Goal: Task Accomplishment & Management: Complete application form

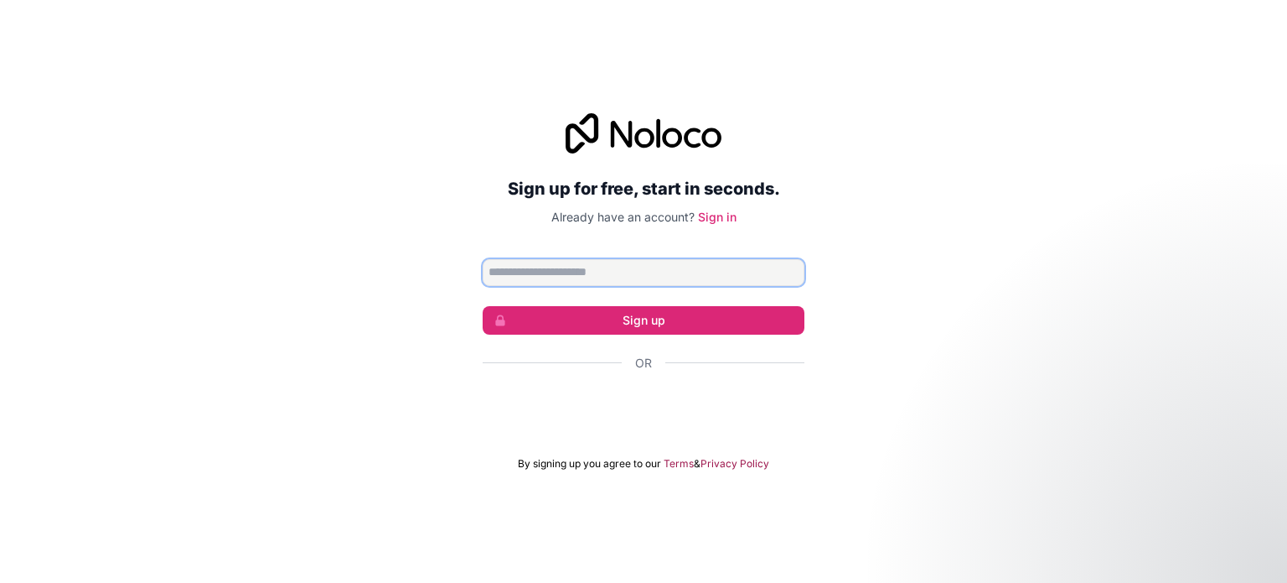
click at [681, 259] on input "Email address" at bounding box center [644, 272] width 322 height 27
type input "**********"
click at [838, 308] on div "**********" at bounding box center [643, 292] width 1287 height 404
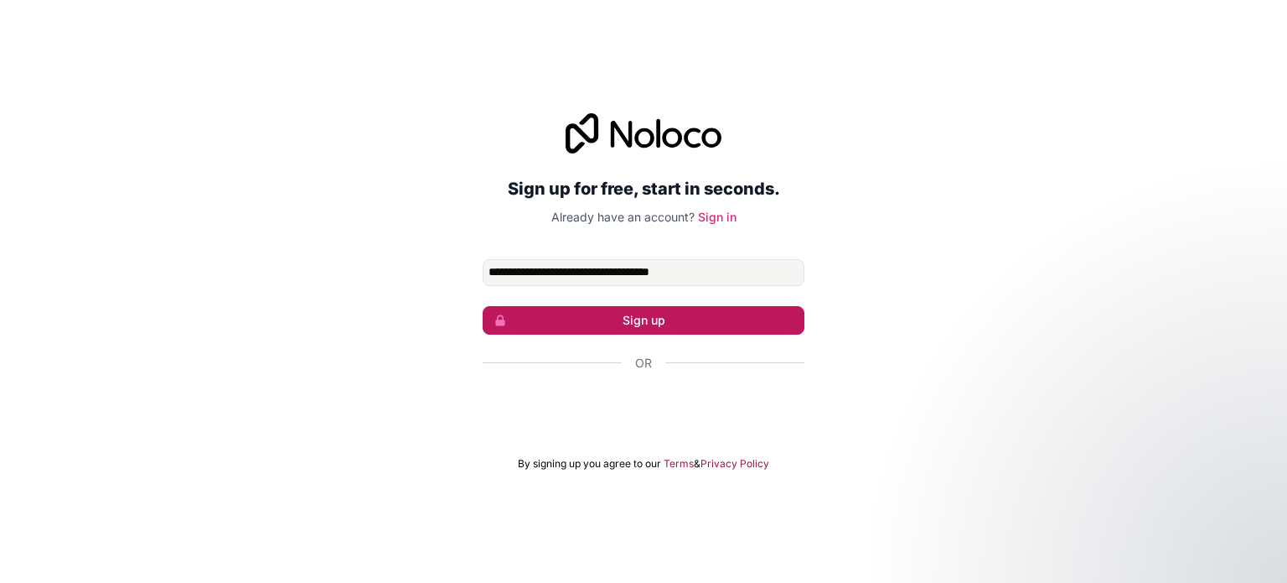
click at [738, 319] on button "Sign up" at bounding box center [644, 320] width 322 height 28
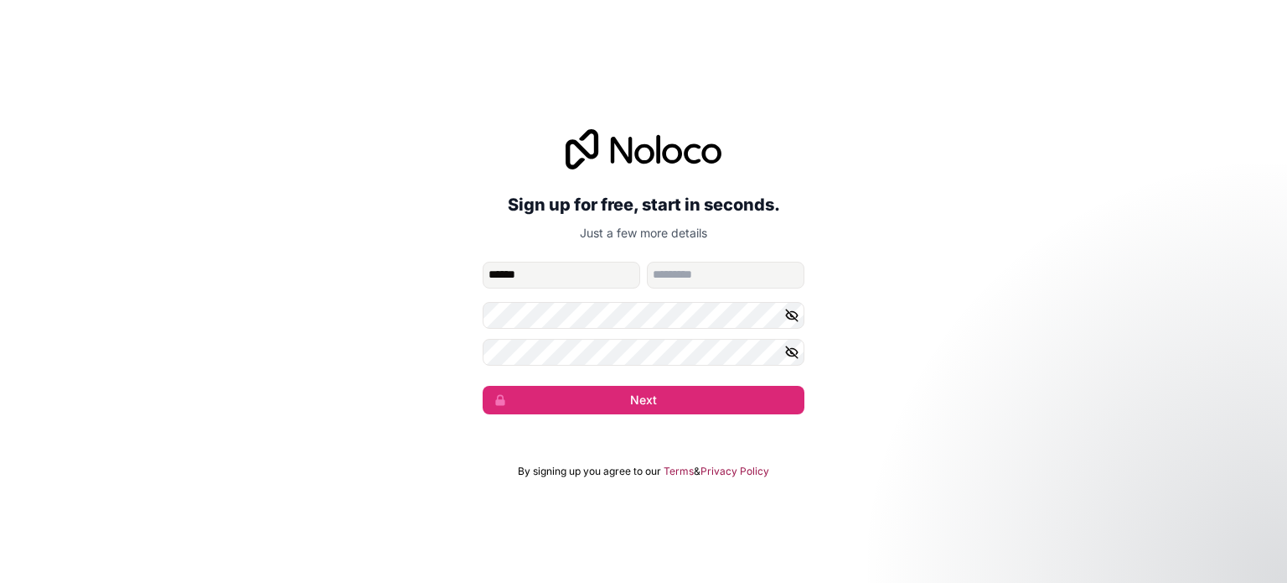
type input "******"
click at [716, 267] on input "family-name" at bounding box center [726, 275] width 158 height 27
type input "*******"
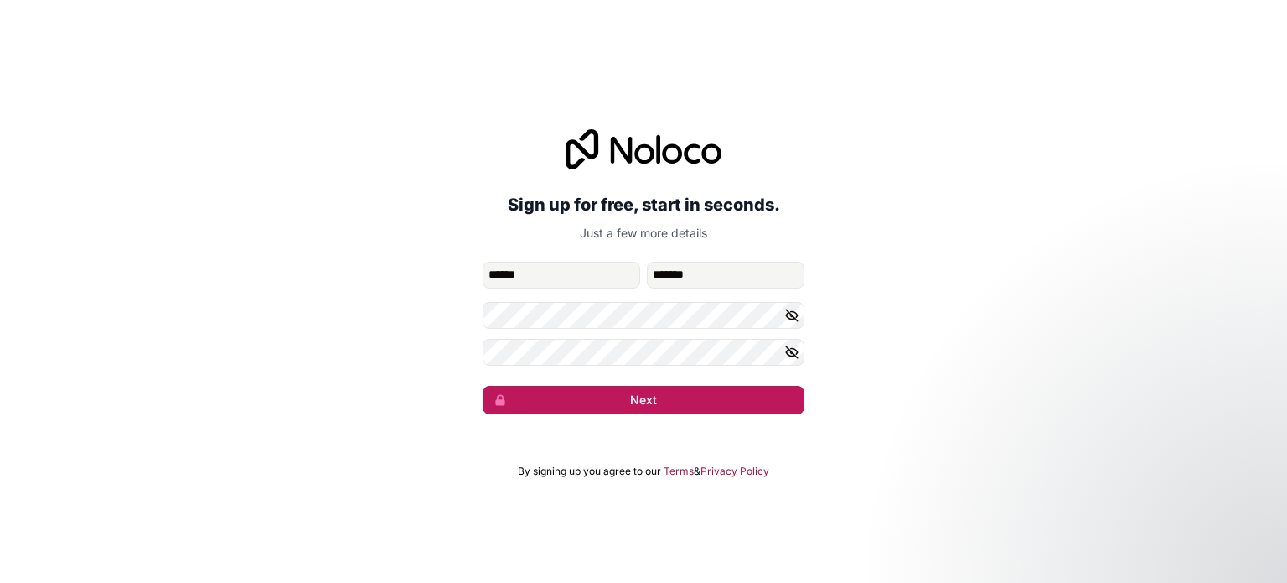
click at [728, 402] on button "Next" at bounding box center [644, 400] width 322 height 28
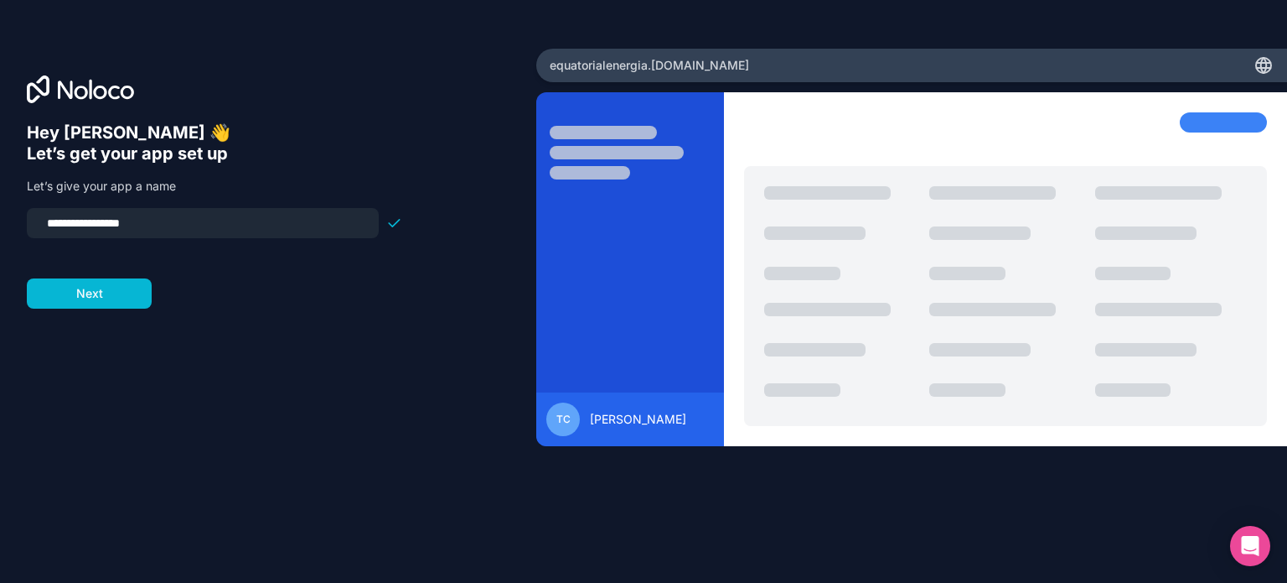
click at [298, 221] on input "**********" at bounding box center [203, 222] width 332 height 23
drag, startPoint x: 282, startPoint y: 216, endPoint x: 0, endPoint y: 231, distance: 282.0
click at [0, 231] on div "**********" at bounding box center [268, 291] width 536 height 485
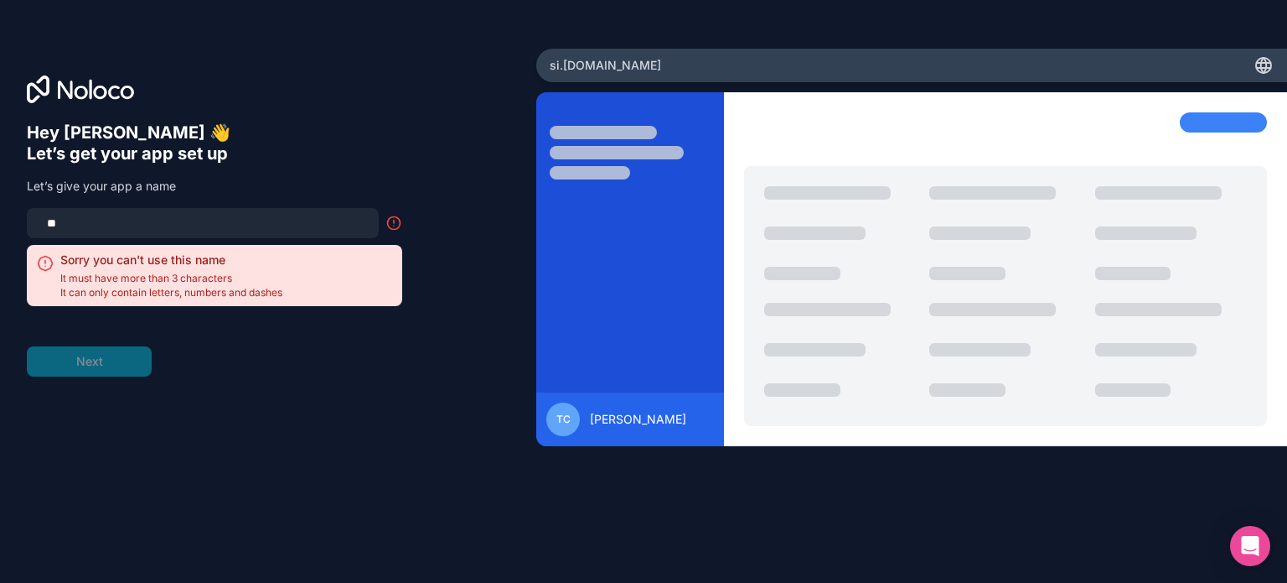
type input "*"
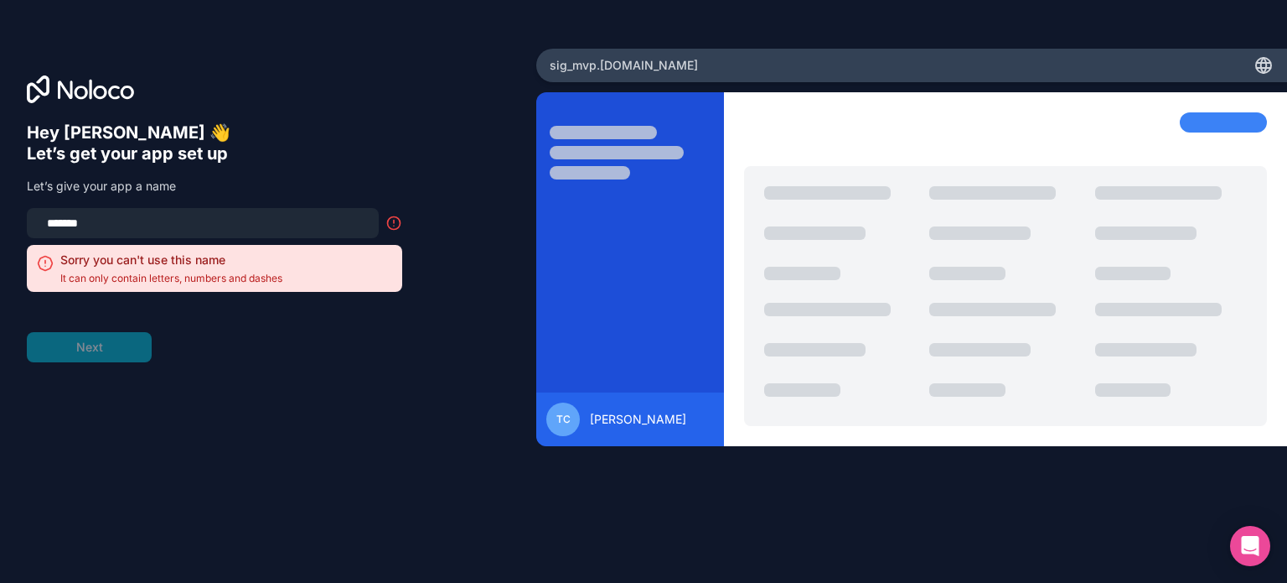
click at [282, 338] on form "******* Sorry you can't use this name It can only contain letters, numbers and …" at bounding box center [215, 285] width 376 height 154
click at [164, 231] on input "*******" at bounding box center [203, 222] width 332 height 23
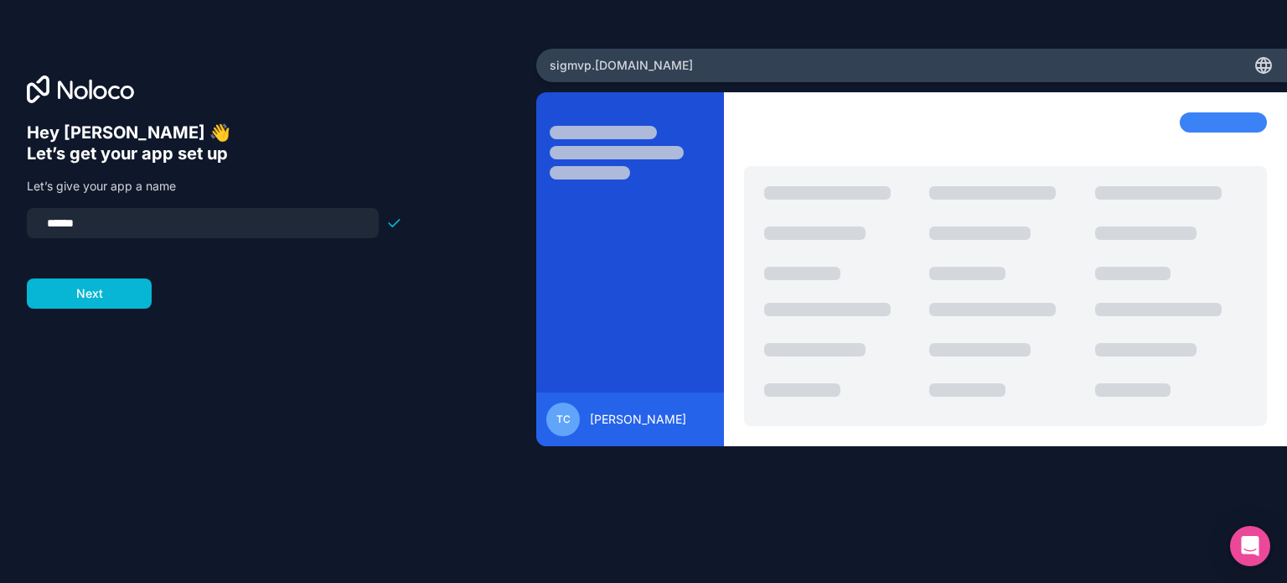
type input "******"
click at [207, 294] on form "****** Next" at bounding box center [215, 258] width 376 height 101
click at [109, 284] on button "Next" at bounding box center [89, 293] width 125 height 30
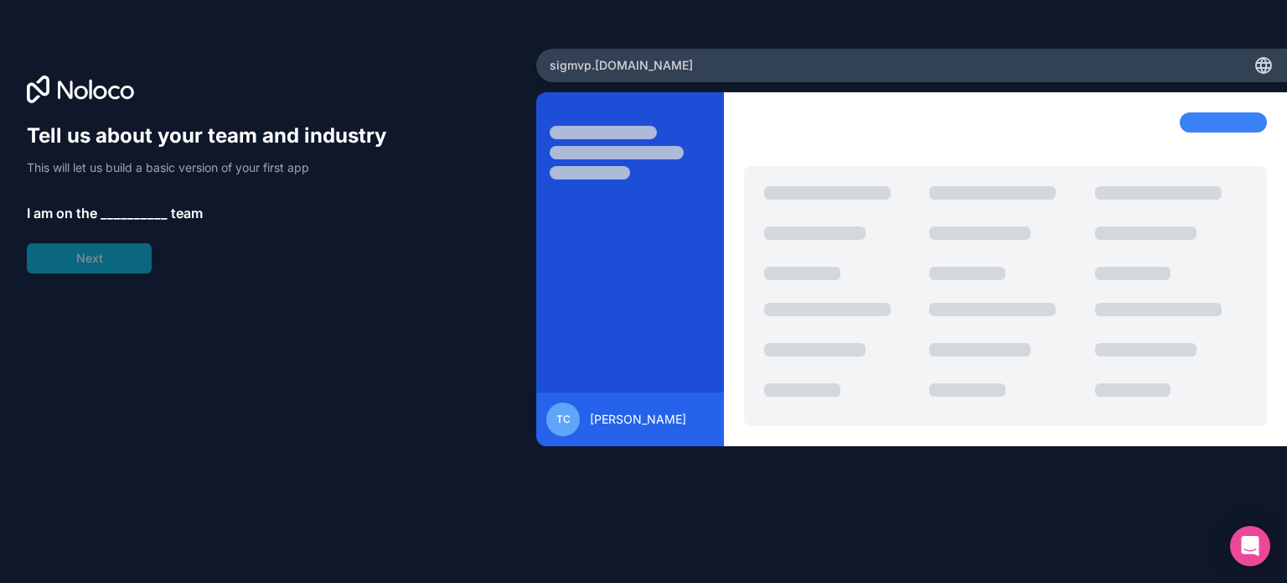
click at [142, 210] on span "__________" at bounding box center [134, 213] width 67 height 20
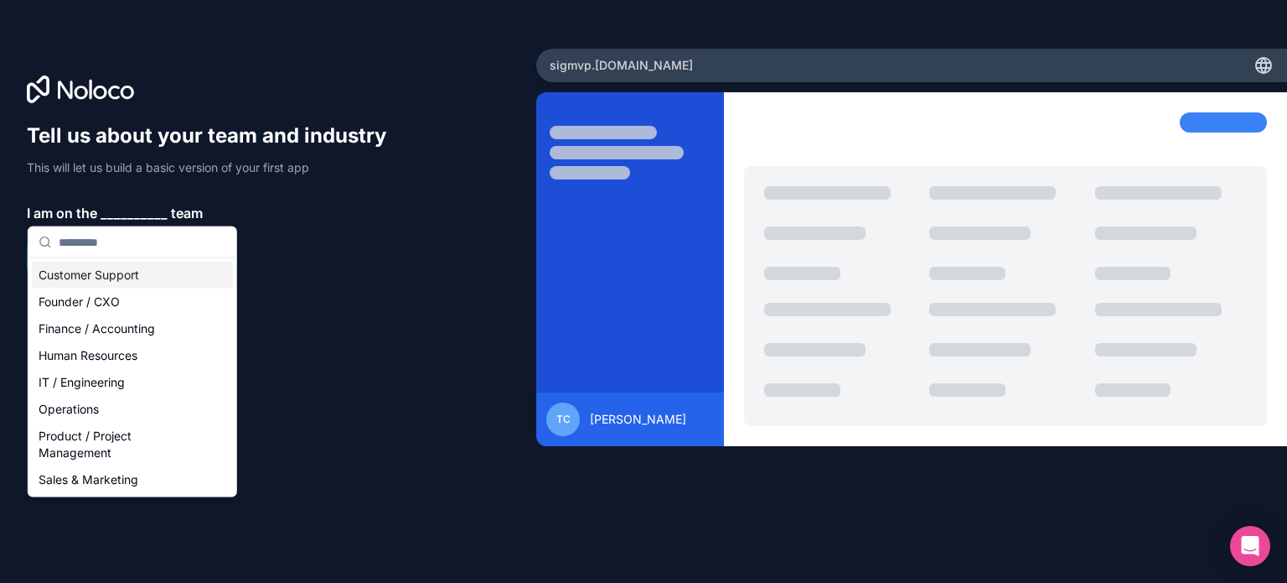
click at [299, 221] on p "I am on the __________ team" at bounding box center [215, 213] width 376 height 20
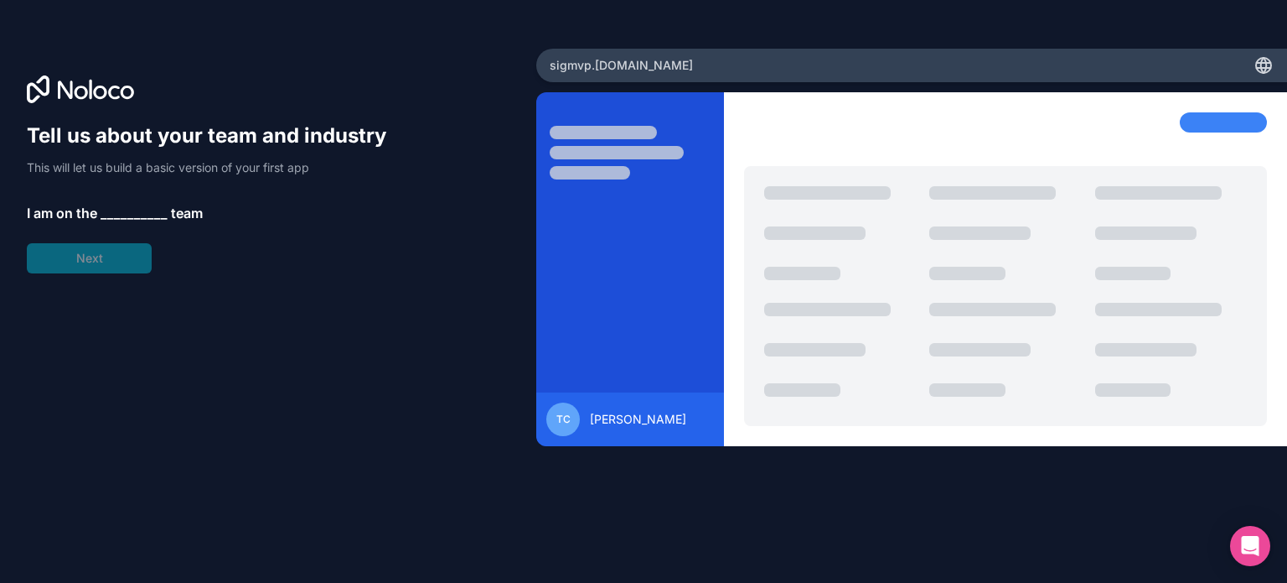
click at [144, 213] on span "__________" at bounding box center [134, 213] width 67 height 20
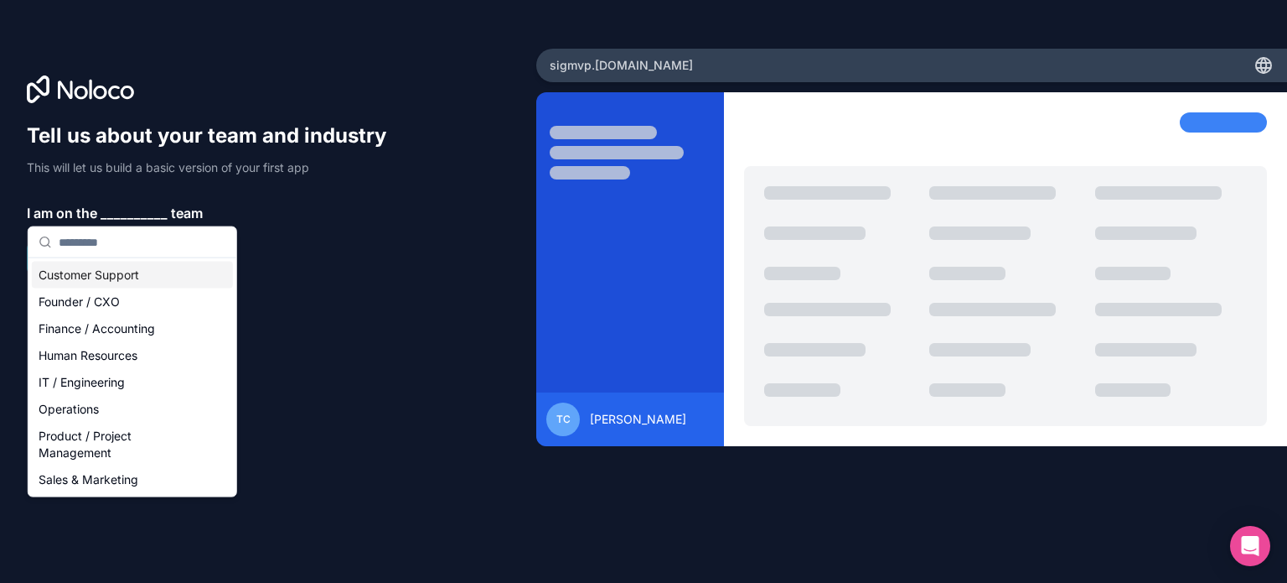
click at [302, 254] on div "Tell us about your team and industry This will let us build a basic version of …" at bounding box center [215, 197] width 376 height 151
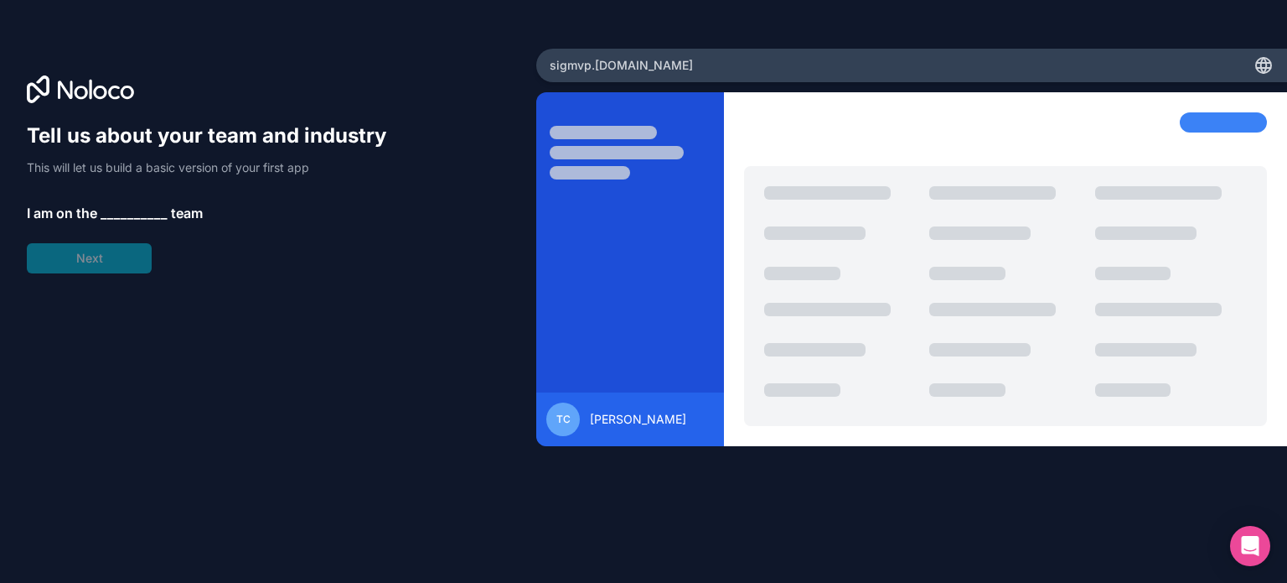
click at [134, 214] on span "__________" at bounding box center [134, 213] width 67 height 20
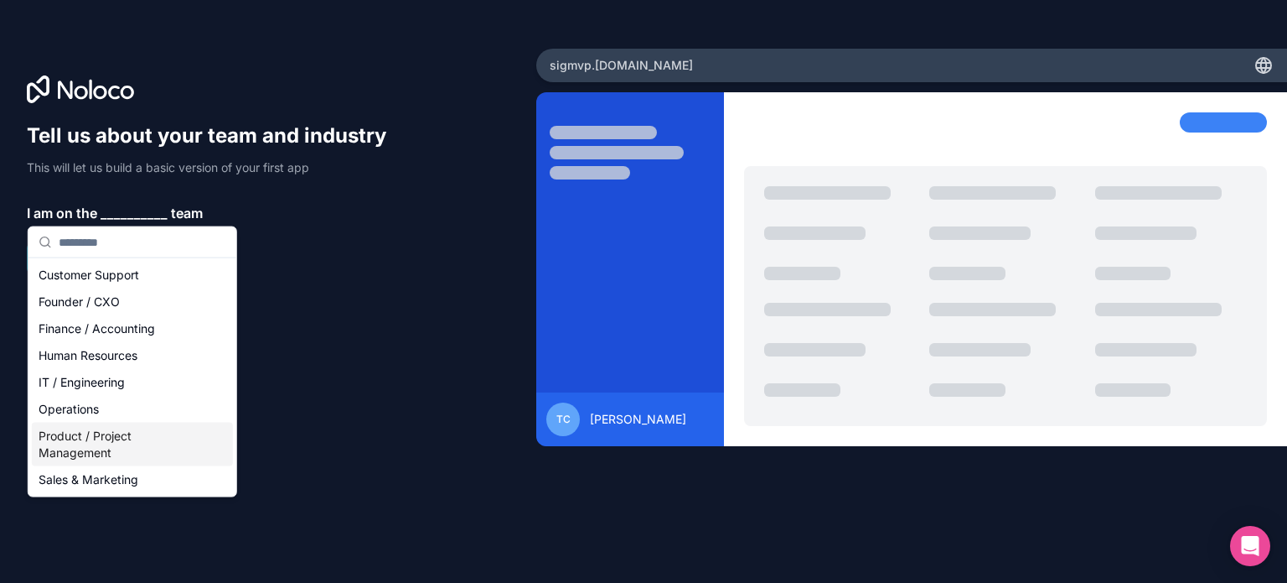
click at [148, 433] on div "Product / Project Management" at bounding box center [132, 444] width 201 height 44
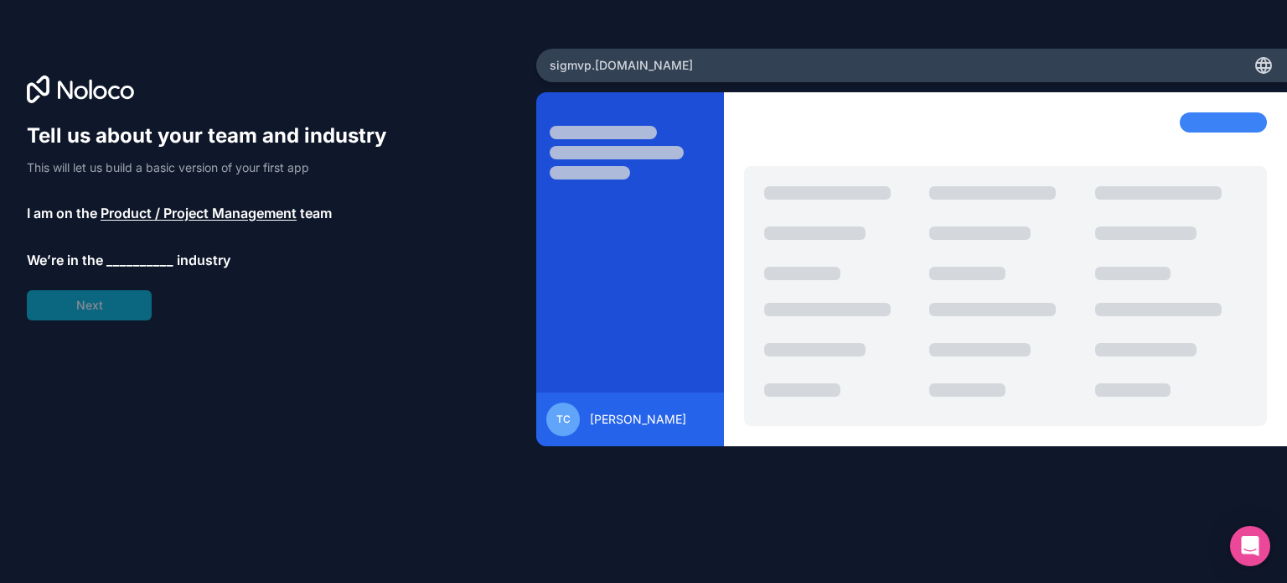
click at [150, 261] on span "__________" at bounding box center [139, 260] width 67 height 20
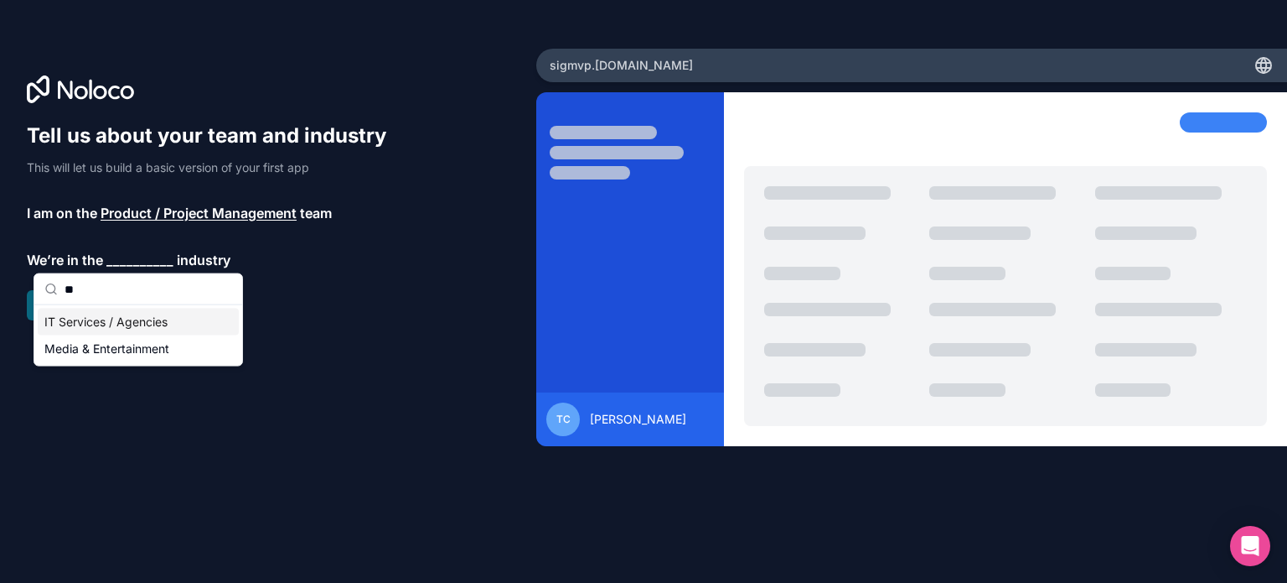
type input "*"
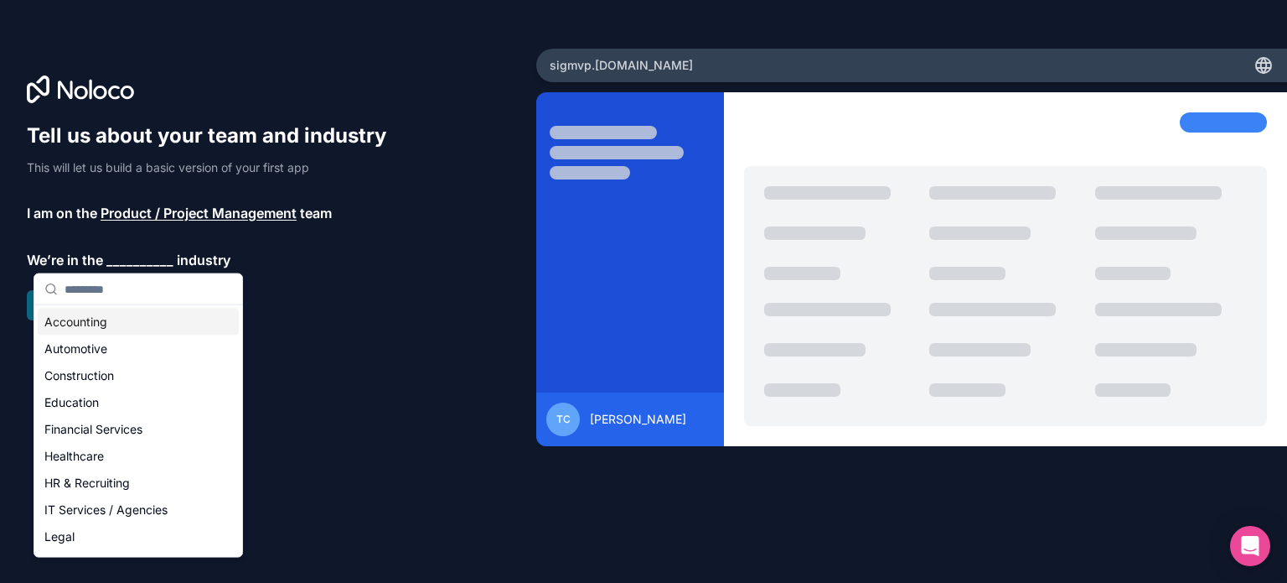
click at [378, 320] on div "Tell us about your team and industry This will let us build a basic version of …" at bounding box center [268, 314] width 483 height 385
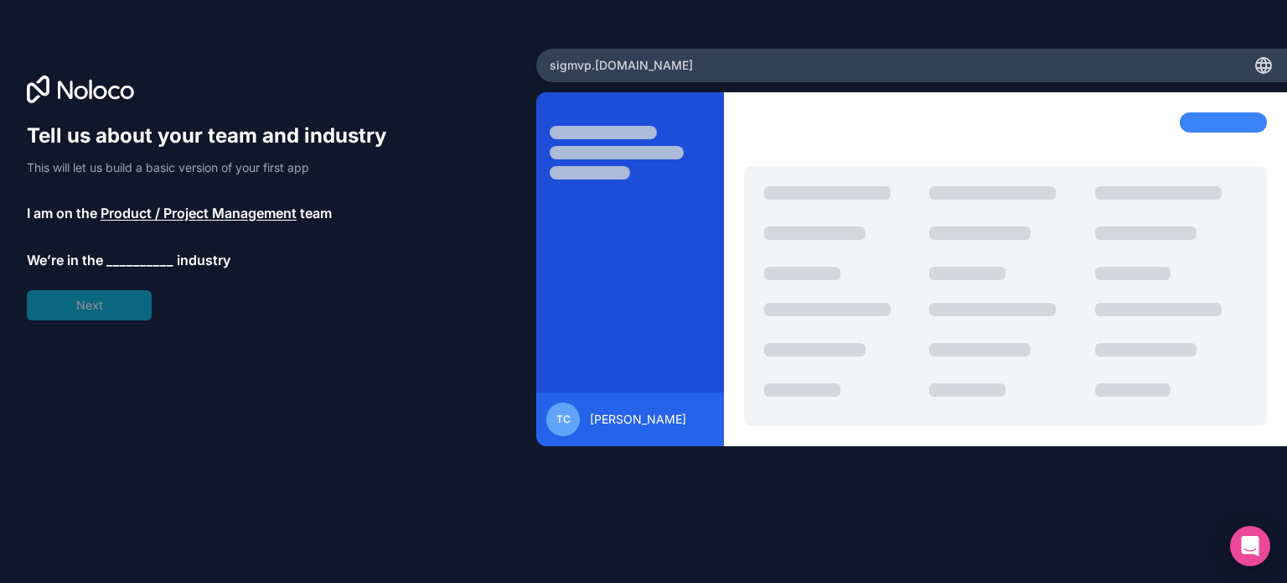
click at [156, 261] on span "__________" at bounding box center [139, 260] width 67 height 20
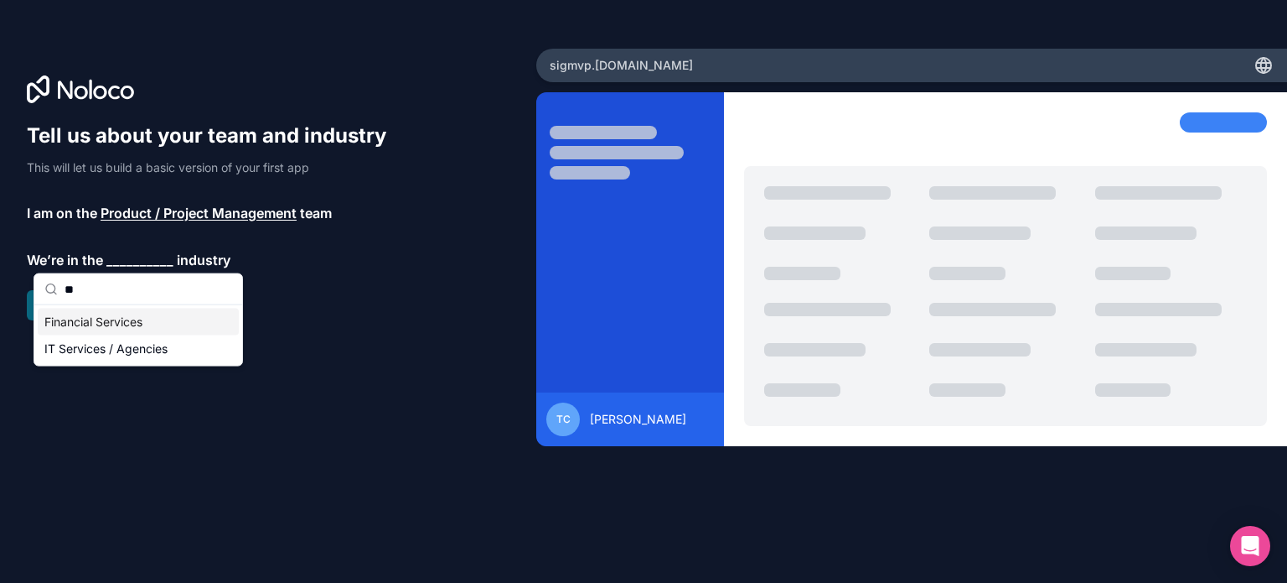
type input "*"
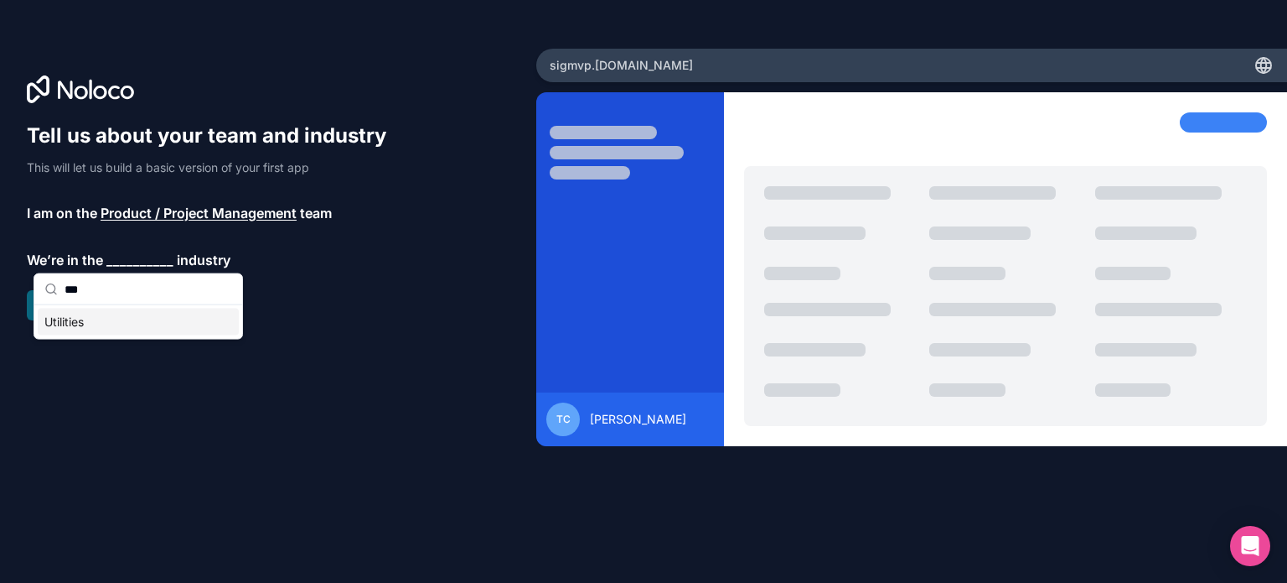
type input "***"
click at [42, 327] on div "Utilities" at bounding box center [138, 321] width 201 height 27
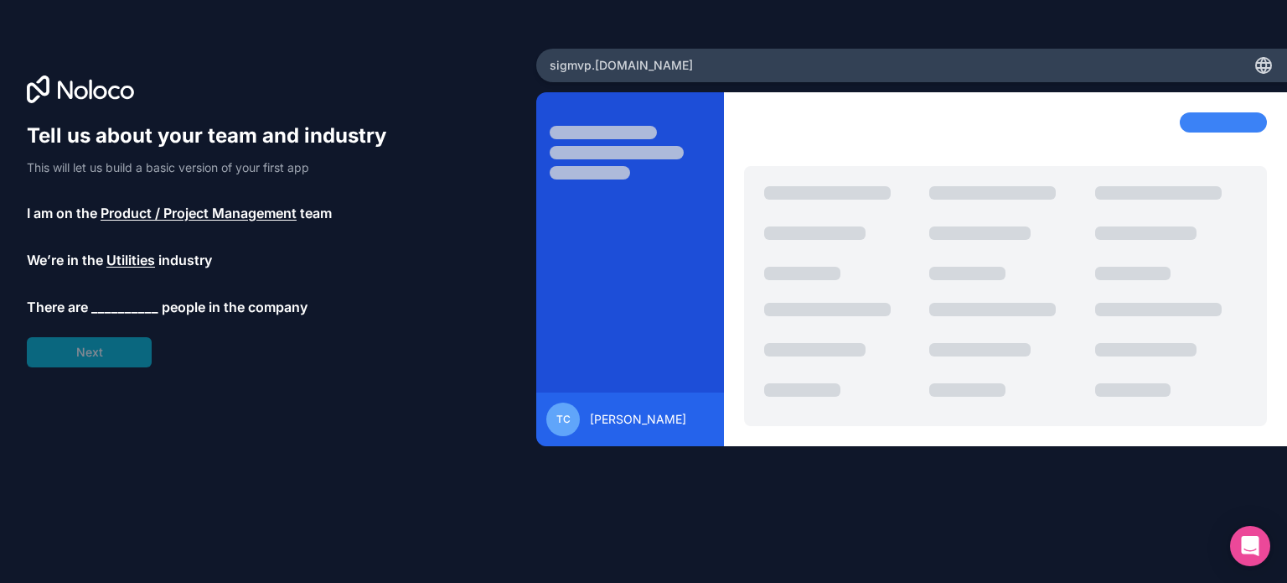
click at [133, 305] on span "__________" at bounding box center [124, 307] width 67 height 20
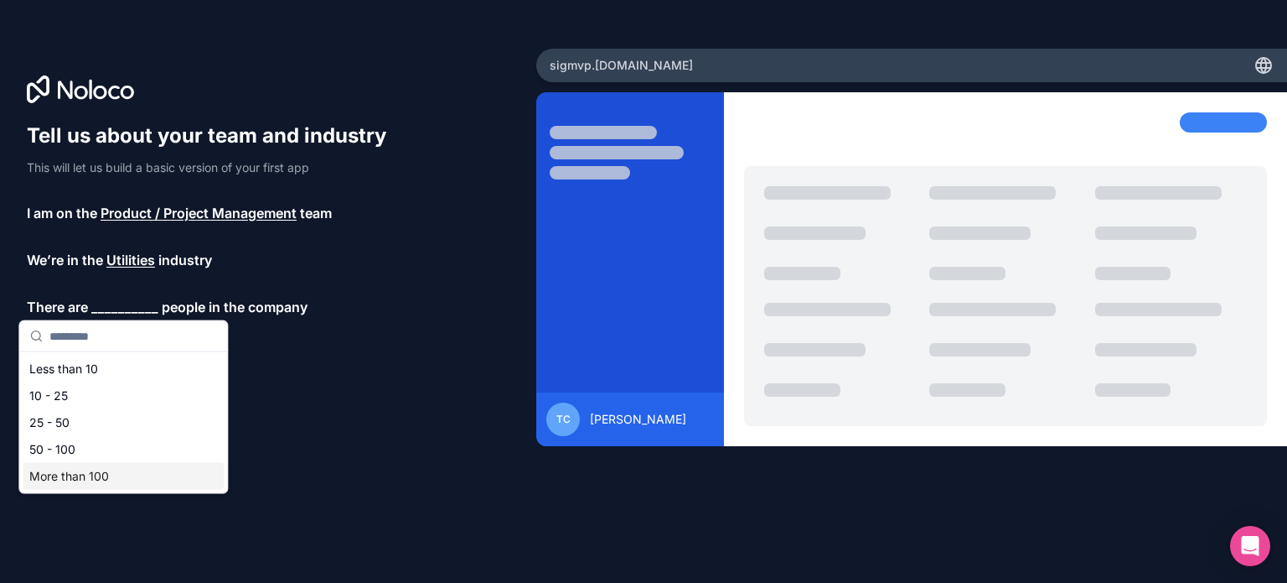
click at [117, 482] on div "More than 100" at bounding box center [123, 476] width 201 height 27
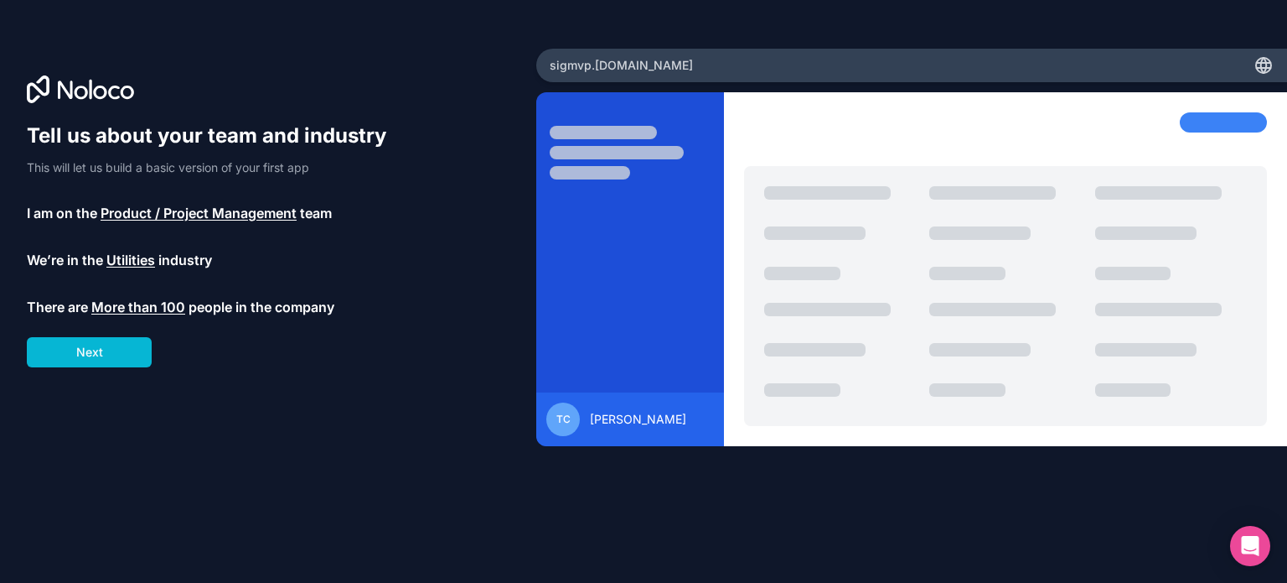
click at [282, 408] on div "Tell us about your team and industry This will let us build a basic version of …" at bounding box center [268, 314] width 483 height 385
click at [127, 352] on button "Next" at bounding box center [89, 352] width 125 height 30
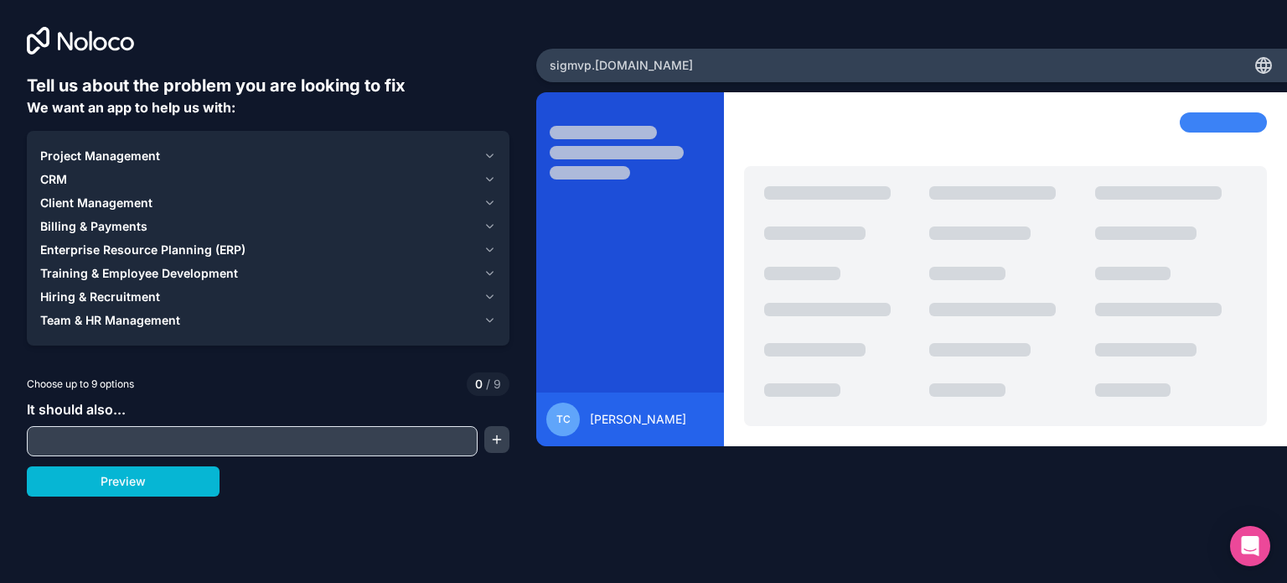
click at [189, 441] on input "text" at bounding box center [252, 440] width 443 height 23
click at [482, 160] on button "Project Management" at bounding box center [268, 155] width 456 height 23
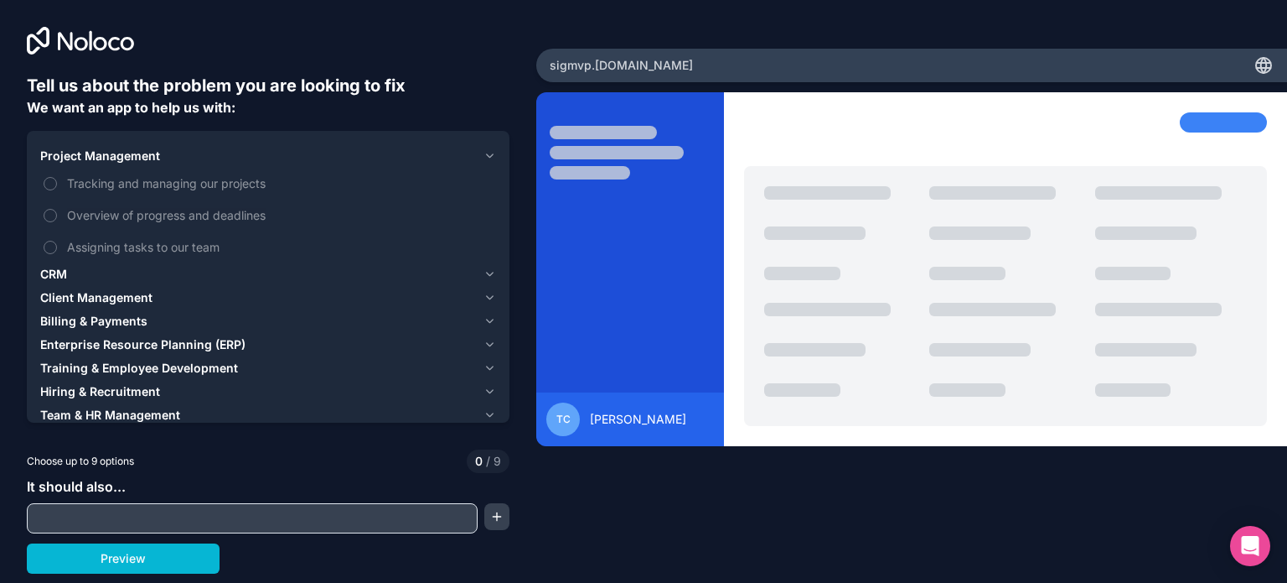
click at [485, 157] on icon "button" at bounding box center [490, 155] width 13 height 13
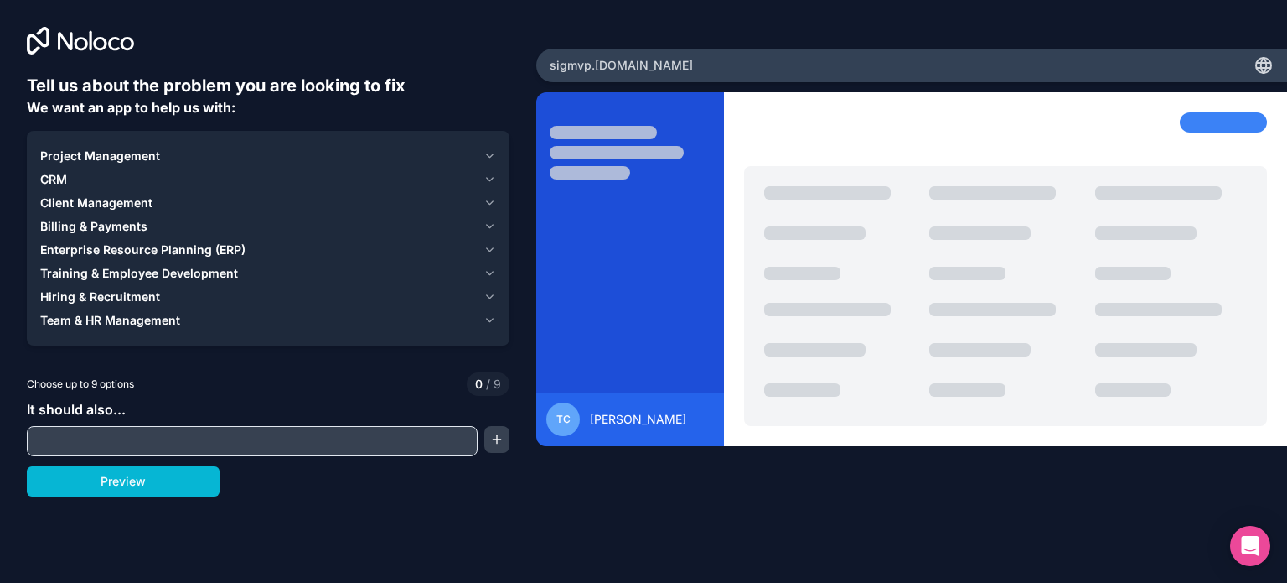
click at [184, 157] on div "Project Management" at bounding box center [258, 156] width 437 height 17
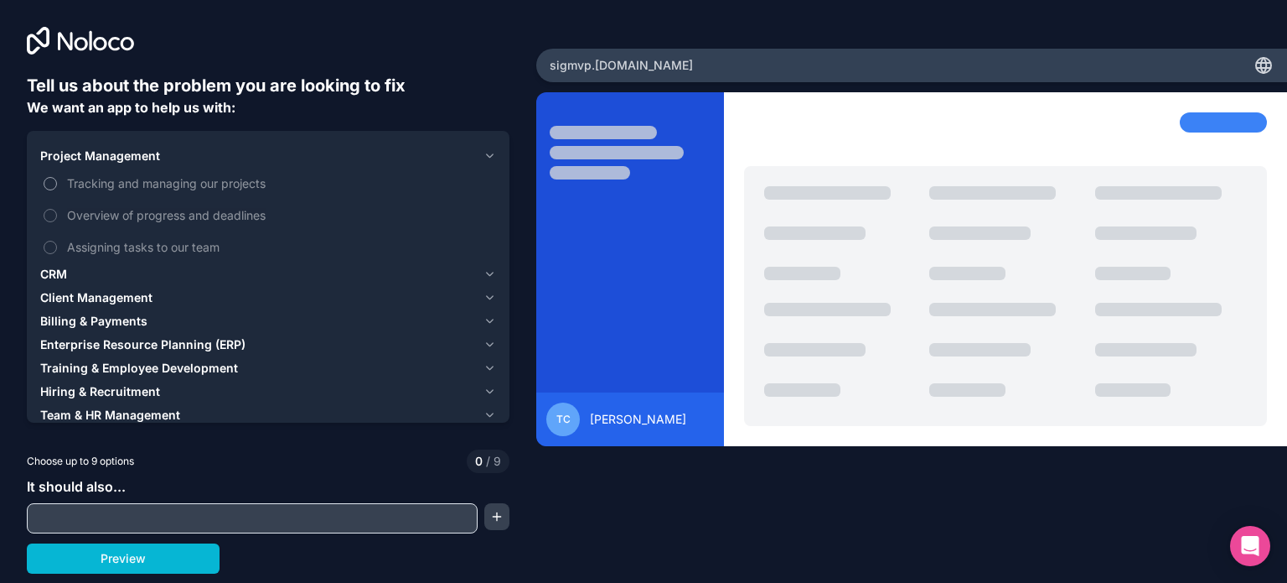
click at [122, 179] on span "Tracking and managing our projects" at bounding box center [280, 183] width 426 height 18
click at [57, 179] on button "Tracking and managing our projects" at bounding box center [50, 183] width 13 height 13
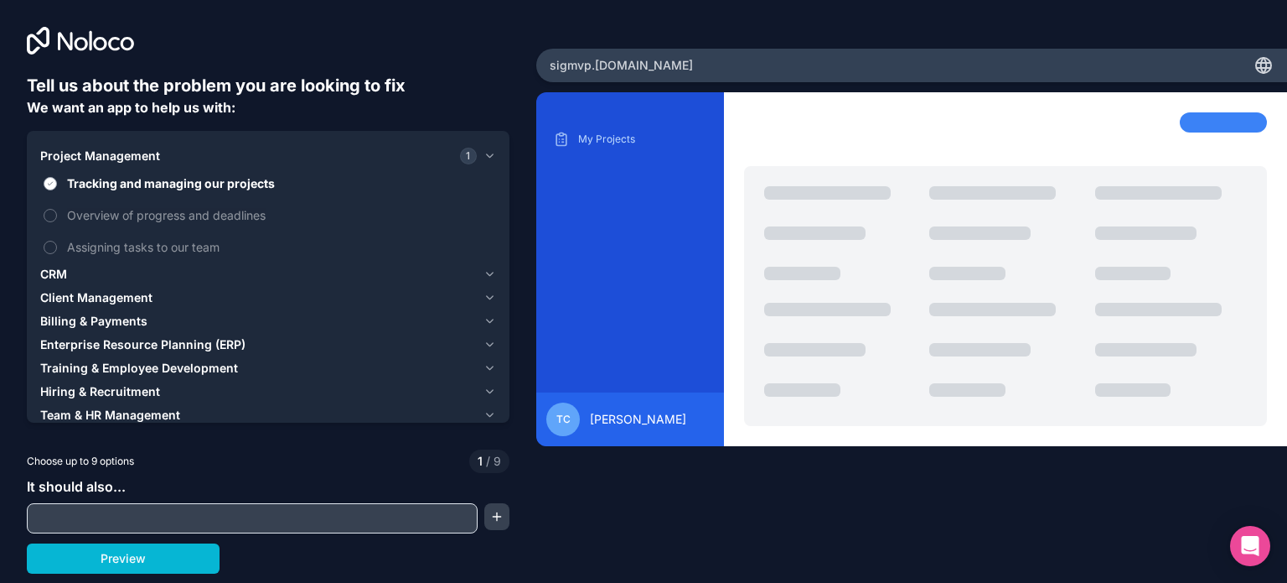
click at [248, 184] on span "Tracking and managing our projects" at bounding box center [280, 183] width 426 height 18
click at [57, 184] on button "Tracking and managing our projects" at bounding box center [50, 183] width 13 height 13
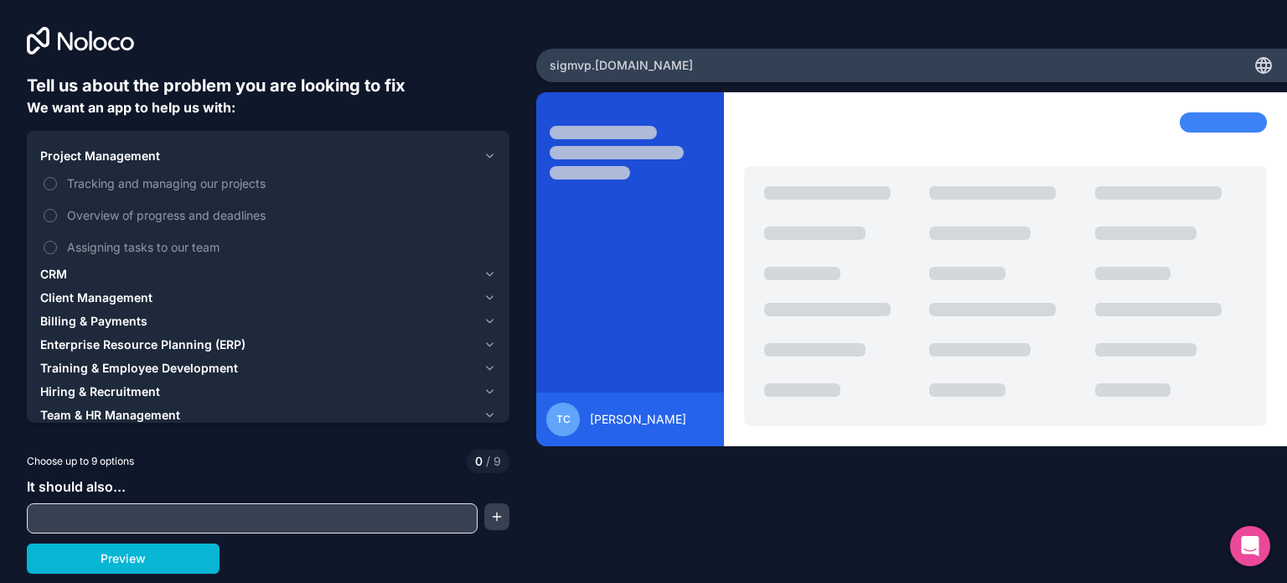
click at [475, 157] on div "Project Management" at bounding box center [258, 156] width 437 height 17
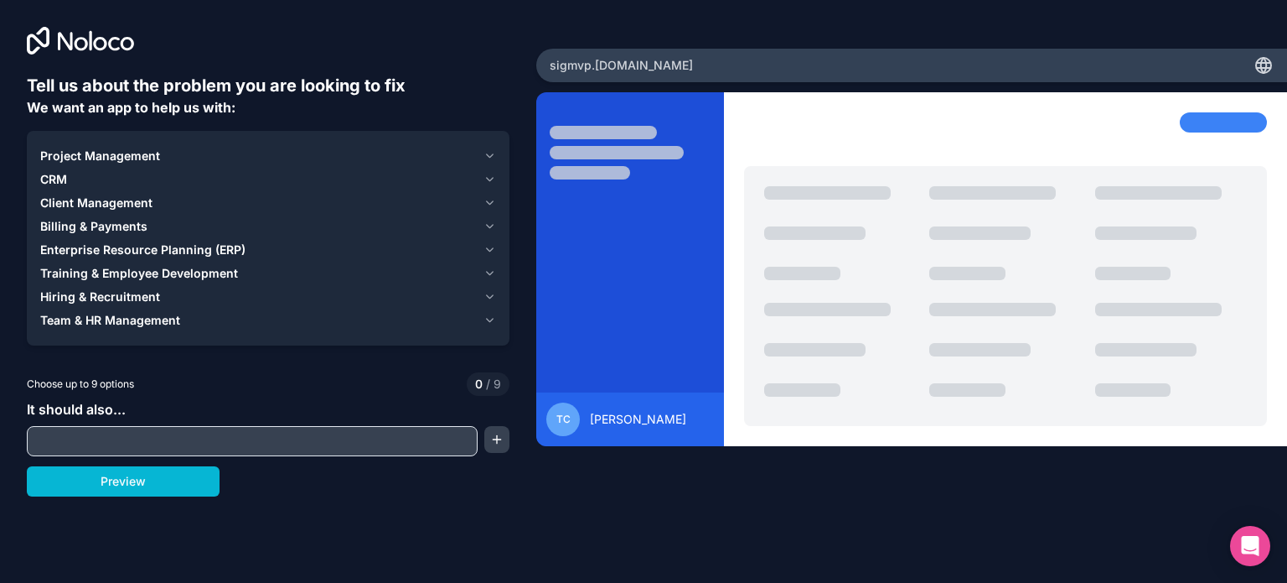
click at [488, 158] on icon "button" at bounding box center [490, 155] width 13 height 13
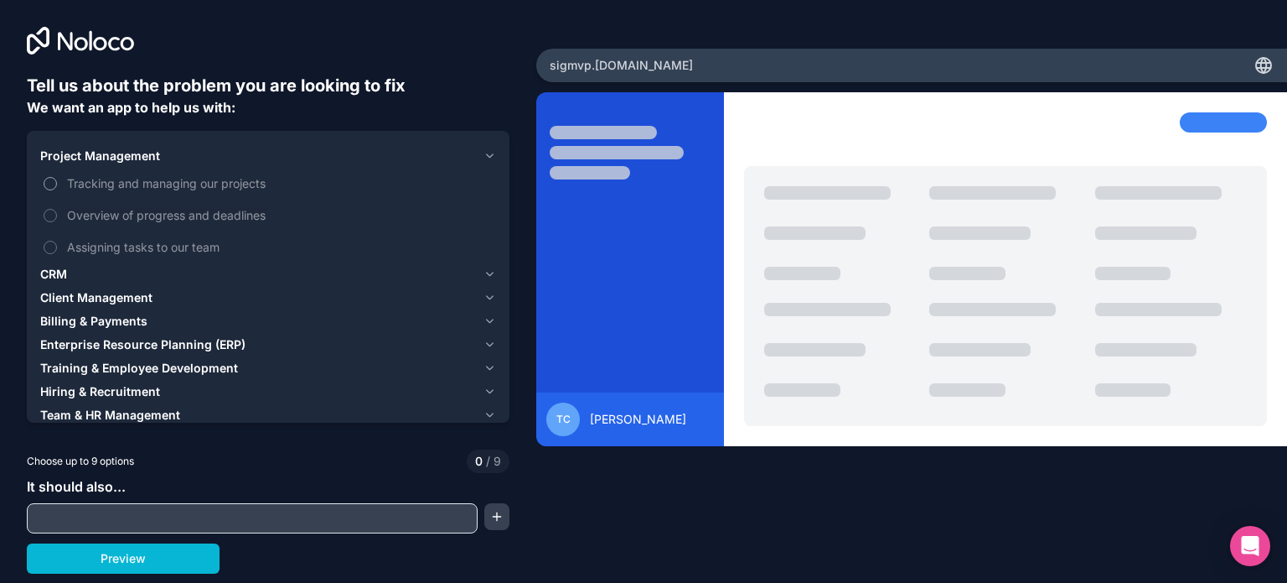
click at [278, 184] on span "Tracking and managing our projects" at bounding box center [280, 183] width 426 height 18
click at [57, 184] on button "Tracking and managing our projects" at bounding box center [50, 183] width 13 height 13
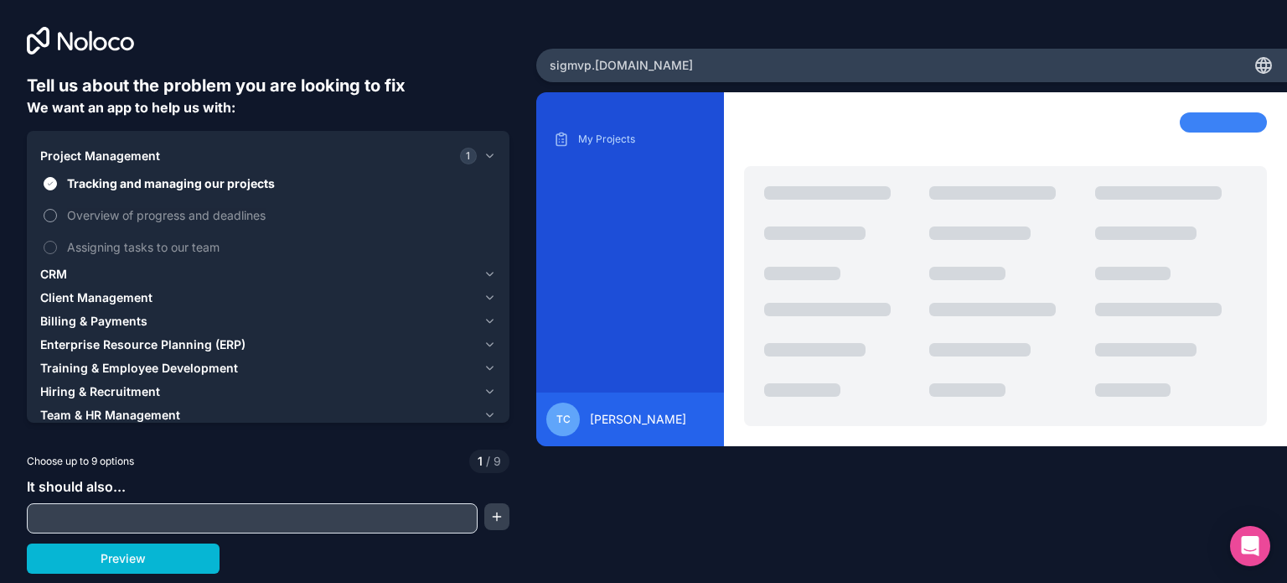
click at [278, 209] on span "Overview of progress and deadlines" at bounding box center [280, 215] width 426 height 18
click at [57, 209] on button "Overview of progress and deadlines" at bounding box center [50, 215] width 13 height 13
click at [495, 152] on icon "button" at bounding box center [490, 155] width 13 height 13
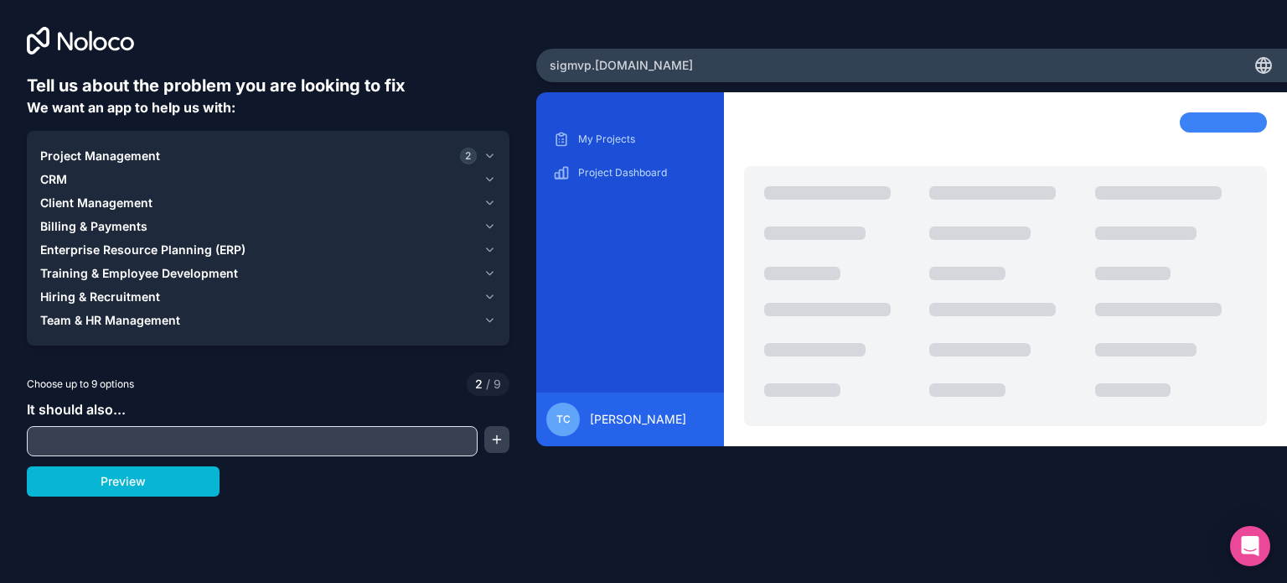
click at [495, 171] on button "CRM" at bounding box center [268, 179] width 456 height 23
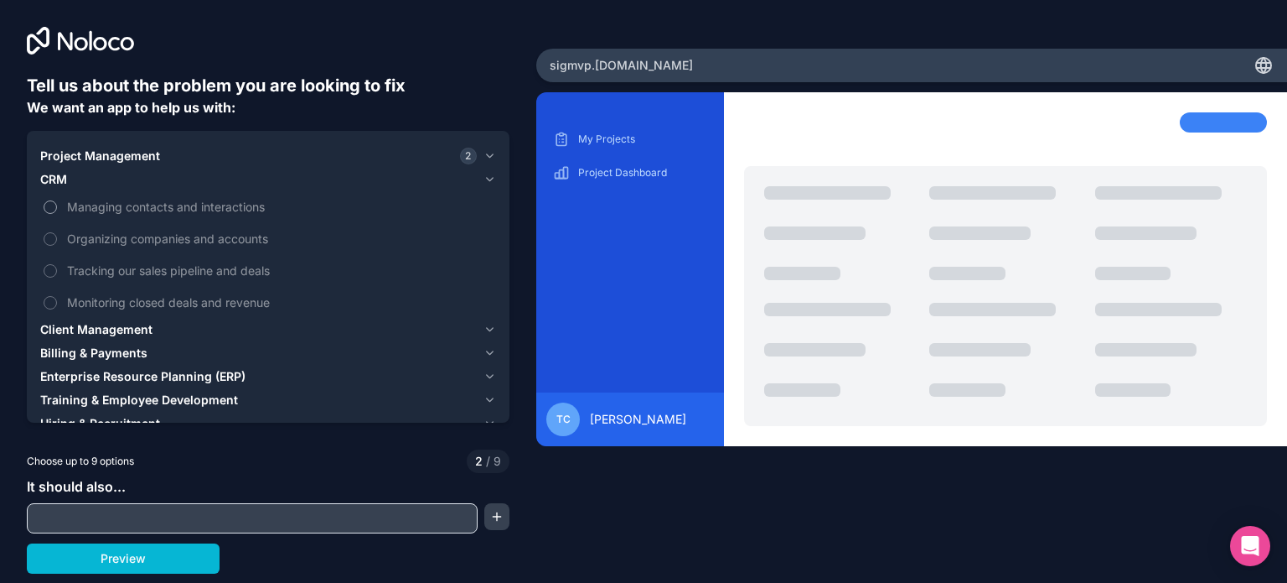
click at [261, 211] on span "Managing contacts and interactions" at bounding box center [280, 207] width 426 height 18
click at [57, 211] on button "Managing contacts and interactions" at bounding box center [50, 206] width 13 height 13
click at [484, 180] on icon "button" at bounding box center [490, 179] width 13 height 13
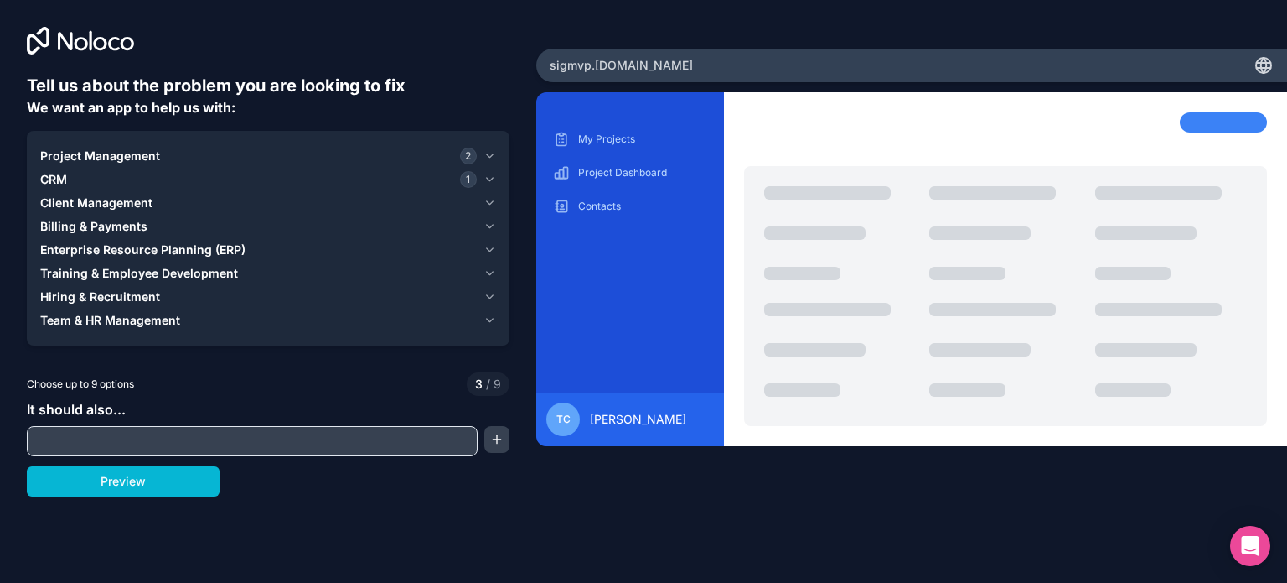
click at [488, 199] on icon "button" at bounding box center [490, 202] width 13 height 13
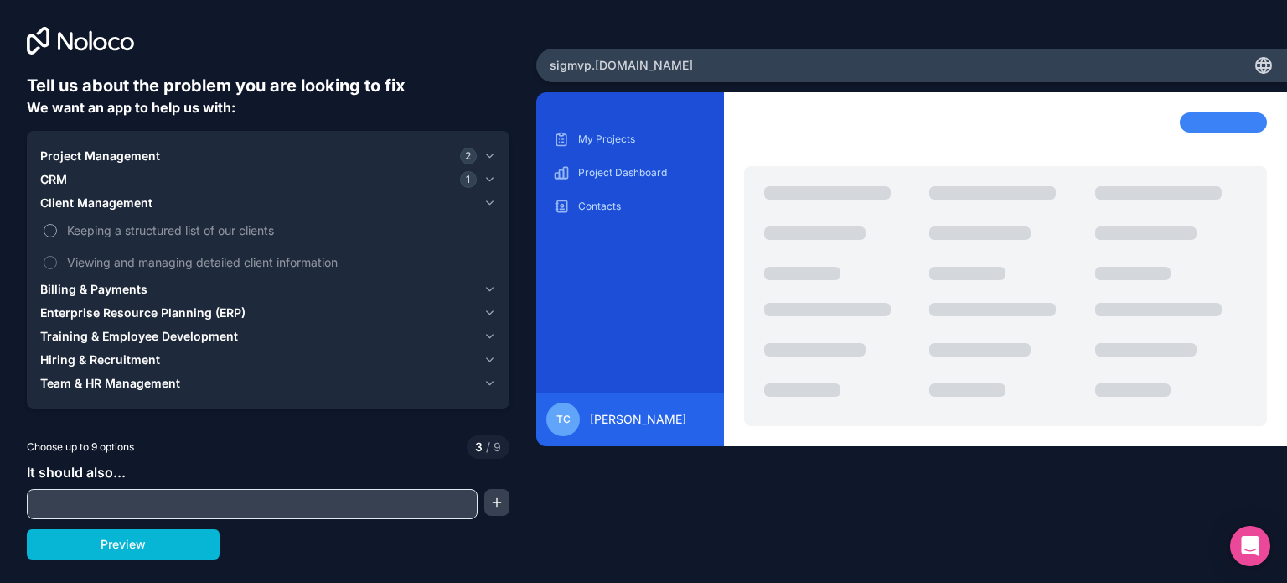
click at [268, 234] on span "Keeping a structured list of our clients" at bounding box center [280, 230] width 426 height 18
click at [57, 234] on button "Keeping a structured list of our clients" at bounding box center [50, 230] width 13 height 13
click at [322, 257] on span "Viewing and managing detailed client information" at bounding box center [280, 262] width 426 height 18
click at [57, 257] on button "Viewing and managing detailed client information" at bounding box center [50, 262] width 13 height 13
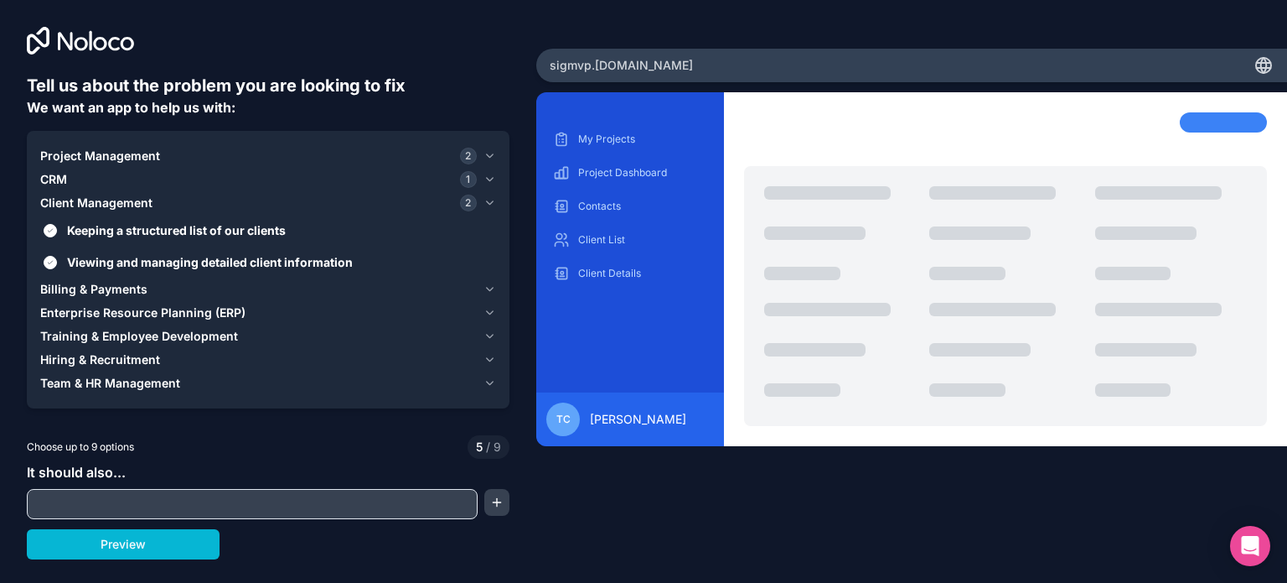
click at [485, 204] on icon "button" at bounding box center [490, 202] width 13 height 13
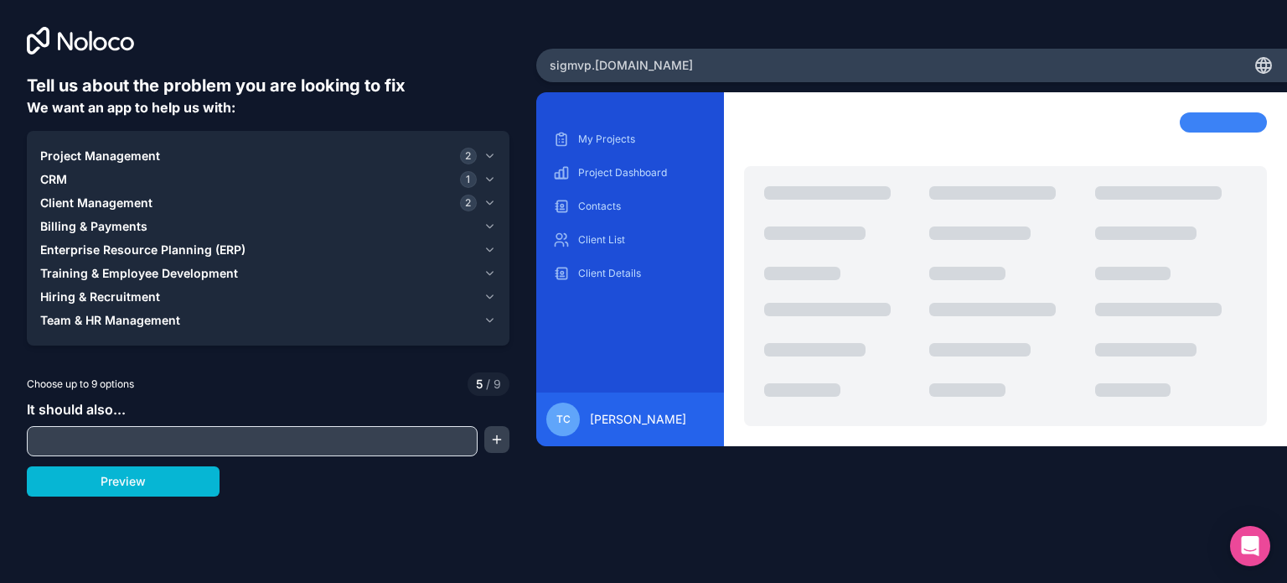
click at [489, 227] on icon "button" at bounding box center [490, 226] width 7 height 3
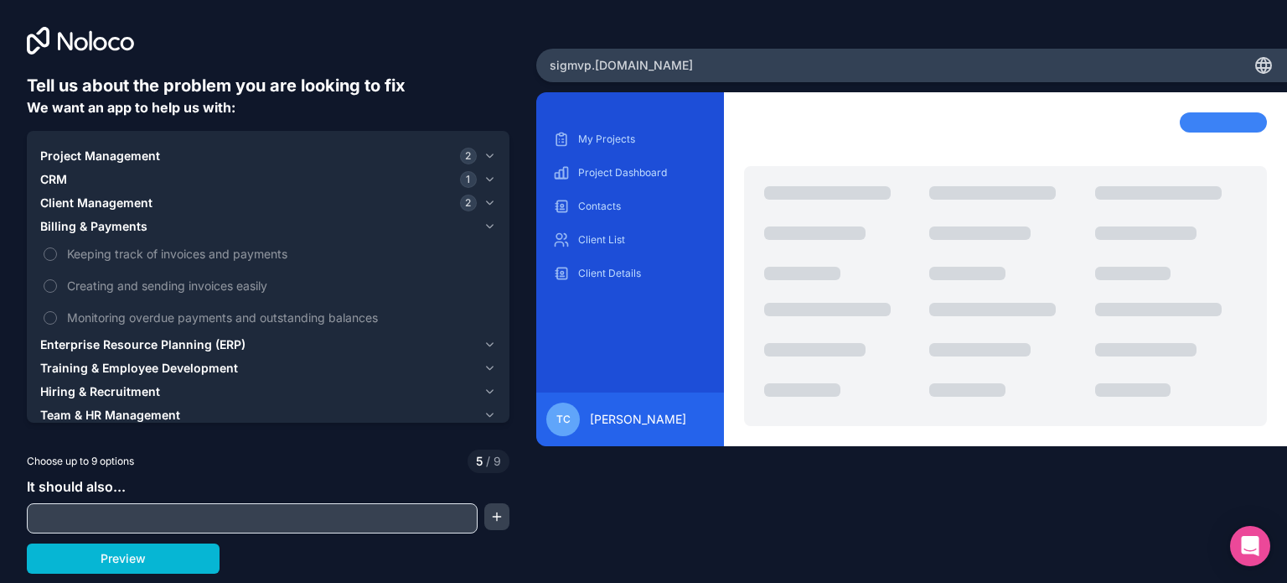
click at [489, 227] on icon "button" at bounding box center [490, 226] width 7 height 3
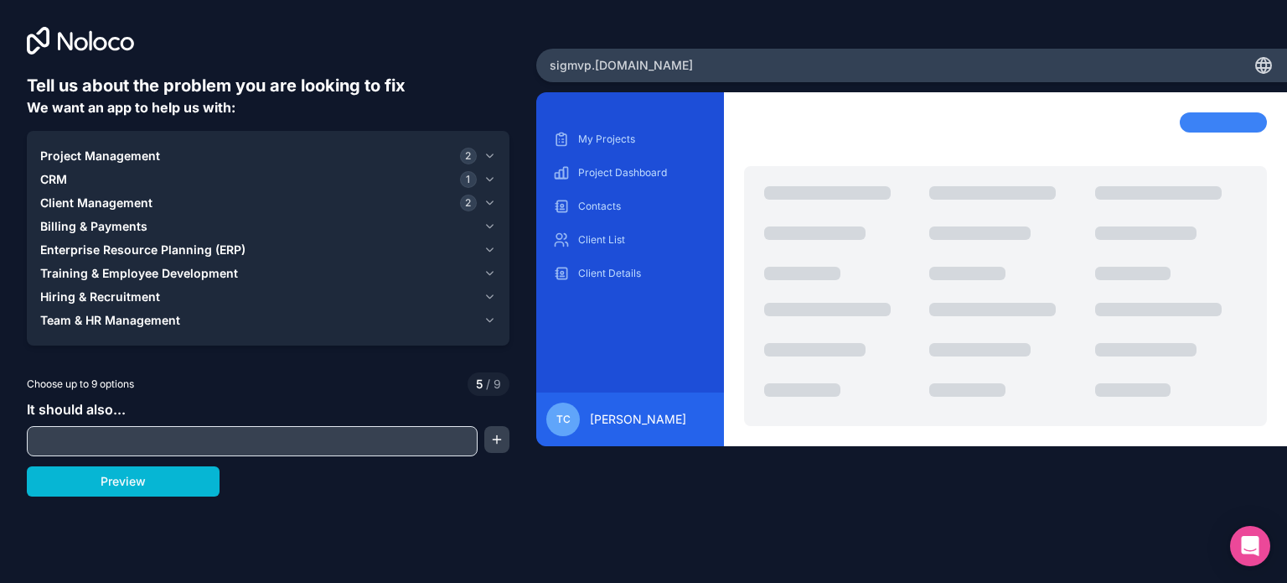
click at [486, 241] on button "Enterprise Resource Planning (ERP)" at bounding box center [268, 249] width 456 height 23
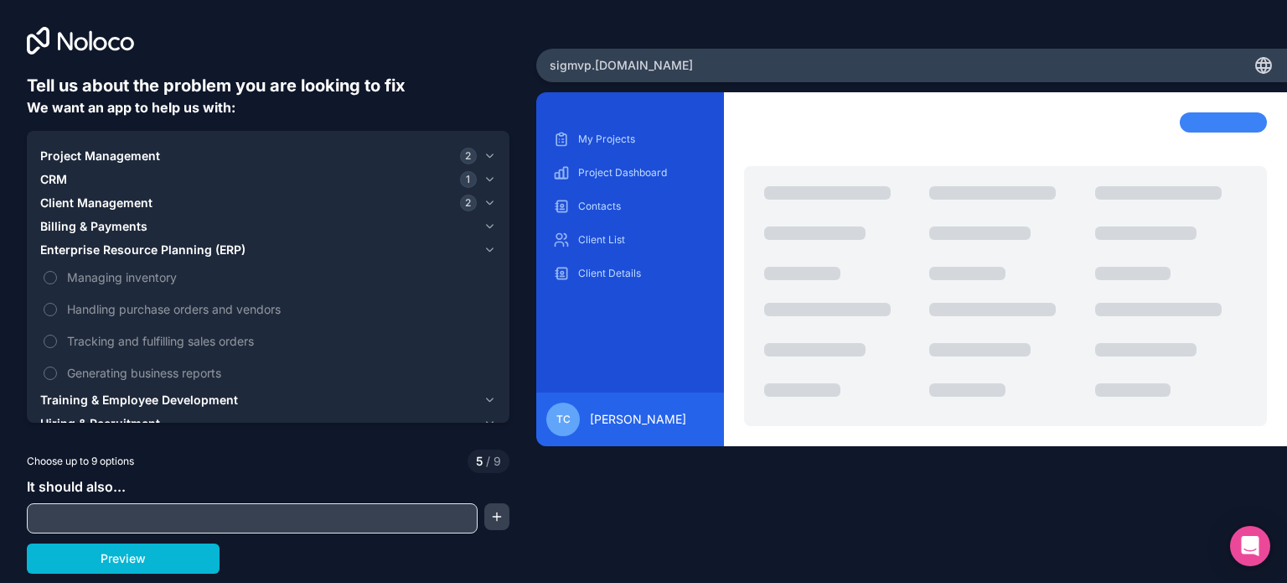
click at [484, 247] on icon "button" at bounding box center [490, 249] width 13 height 13
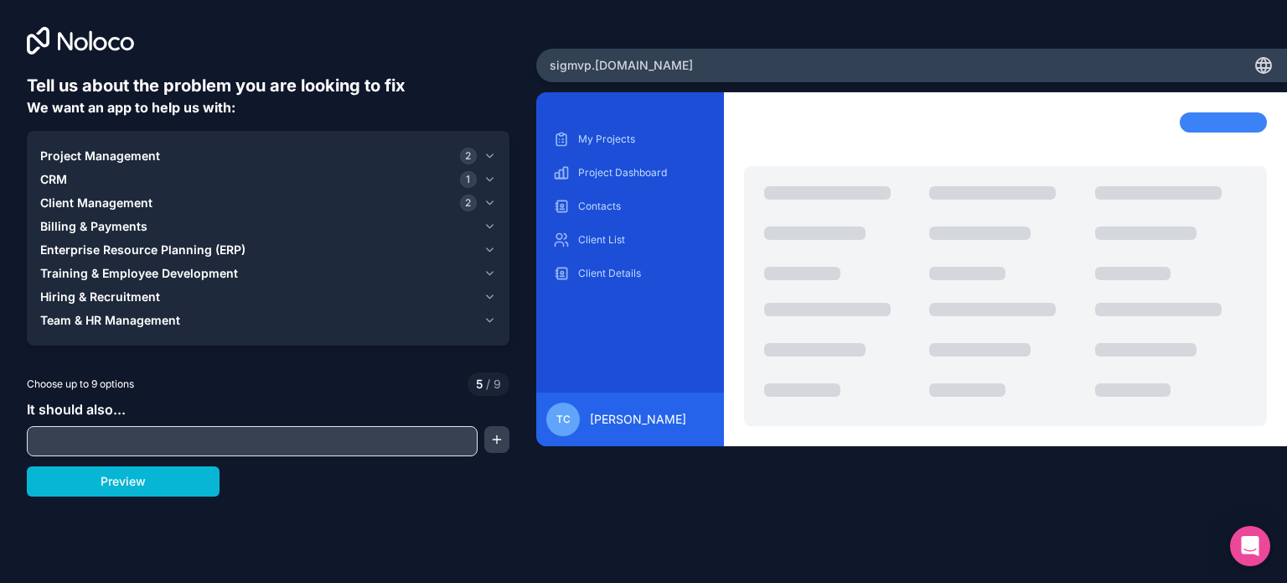
click at [152, 445] on input "text" at bounding box center [252, 440] width 443 height 23
click at [494, 156] on icon "button" at bounding box center [490, 155] width 13 height 13
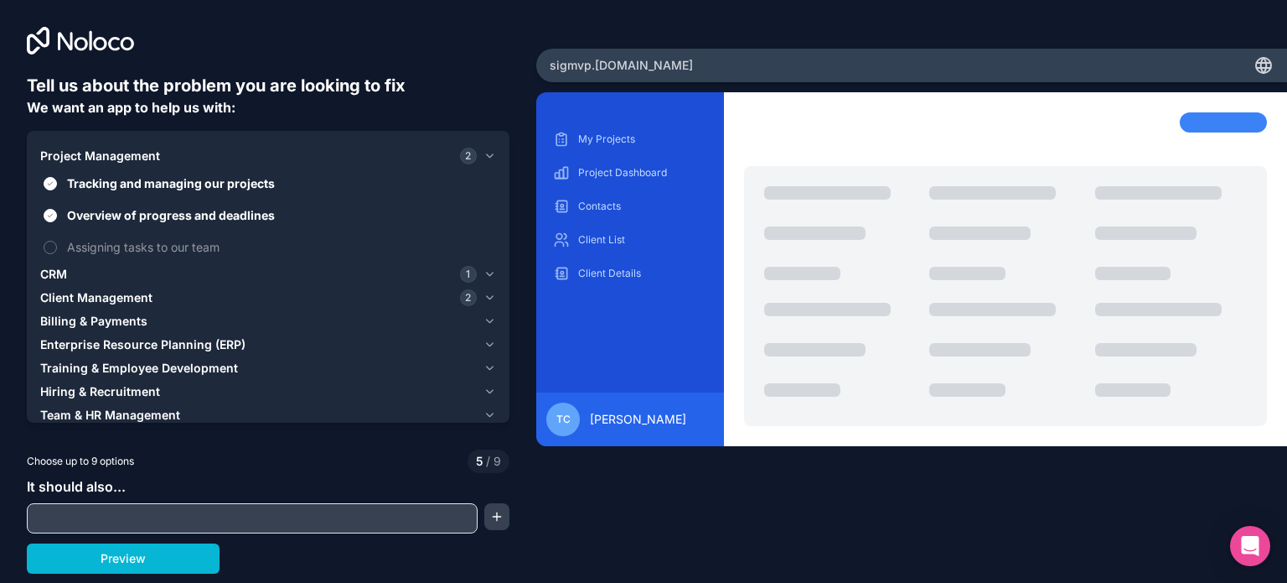
click at [494, 156] on icon "button" at bounding box center [490, 155] width 13 height 13
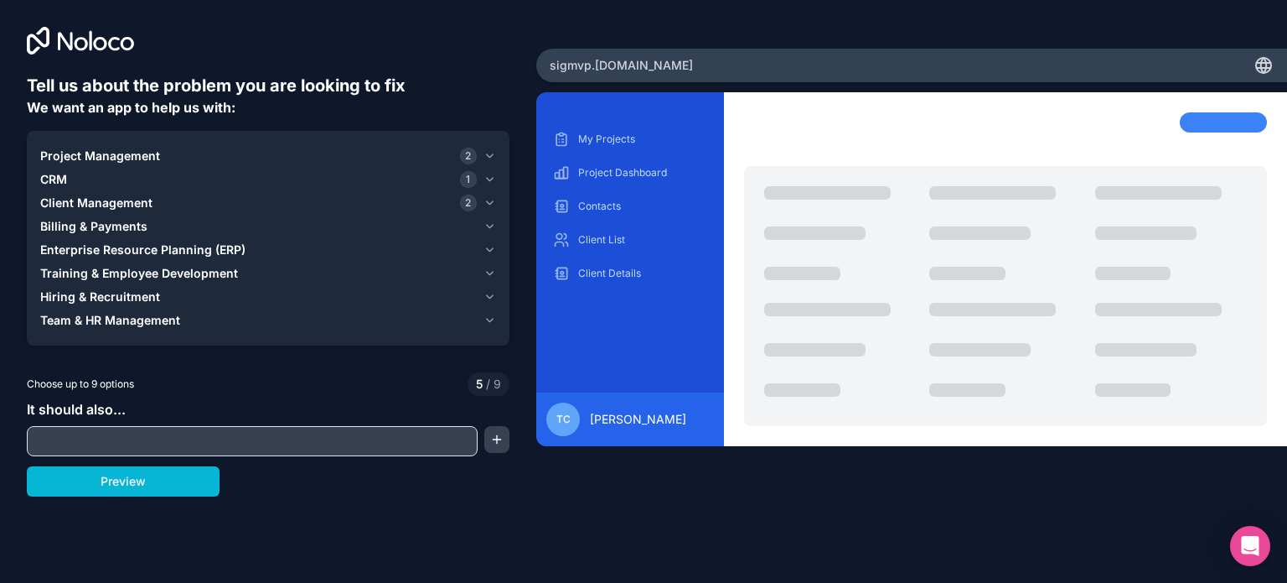
click at [489, 178] on icon "button" at bounding box center [490, 179] width 13 height 13
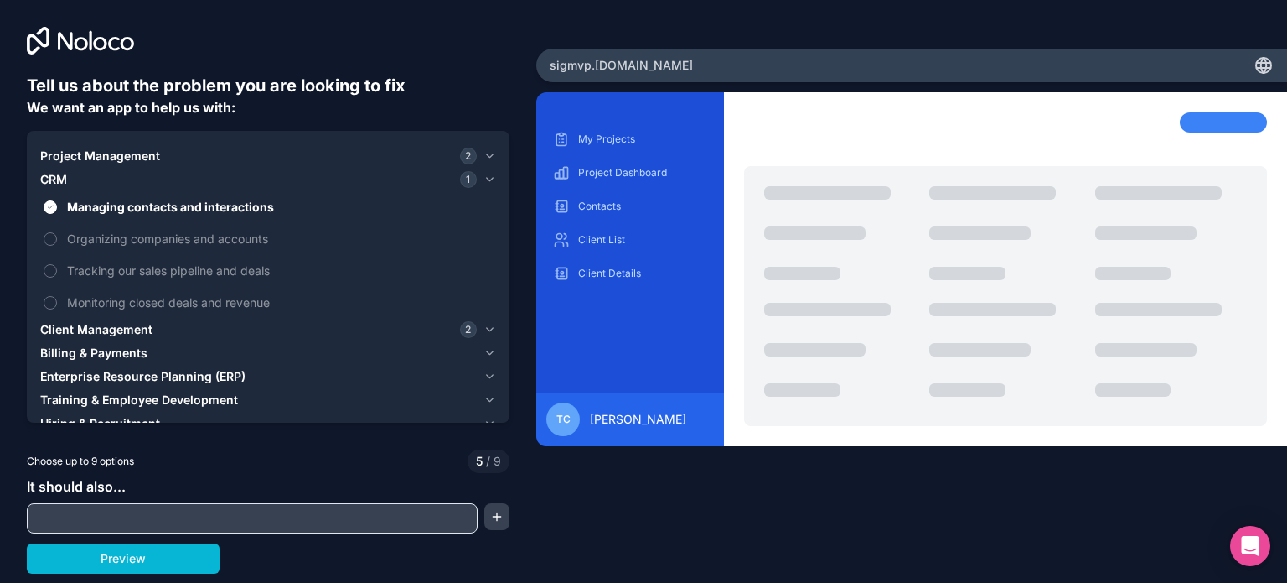
click at [491, 178] on icon "button" at bounding box center [490, 179] width 13 height 13
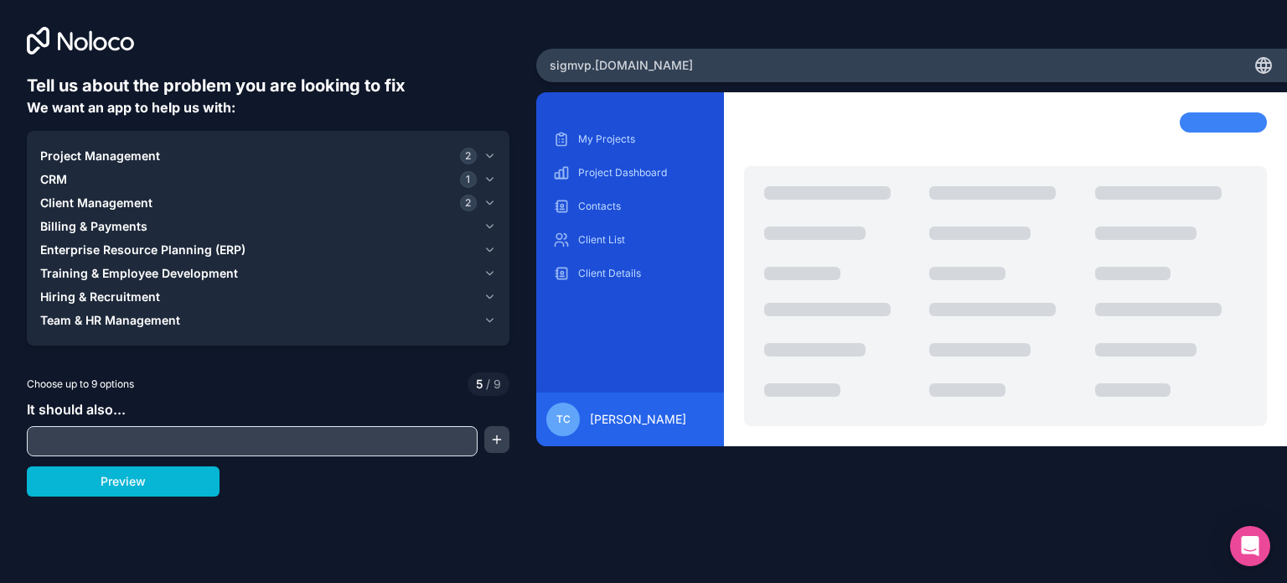
click at [489, 203] on icon "button" at bounding box center [490, 202] width 13 height 13
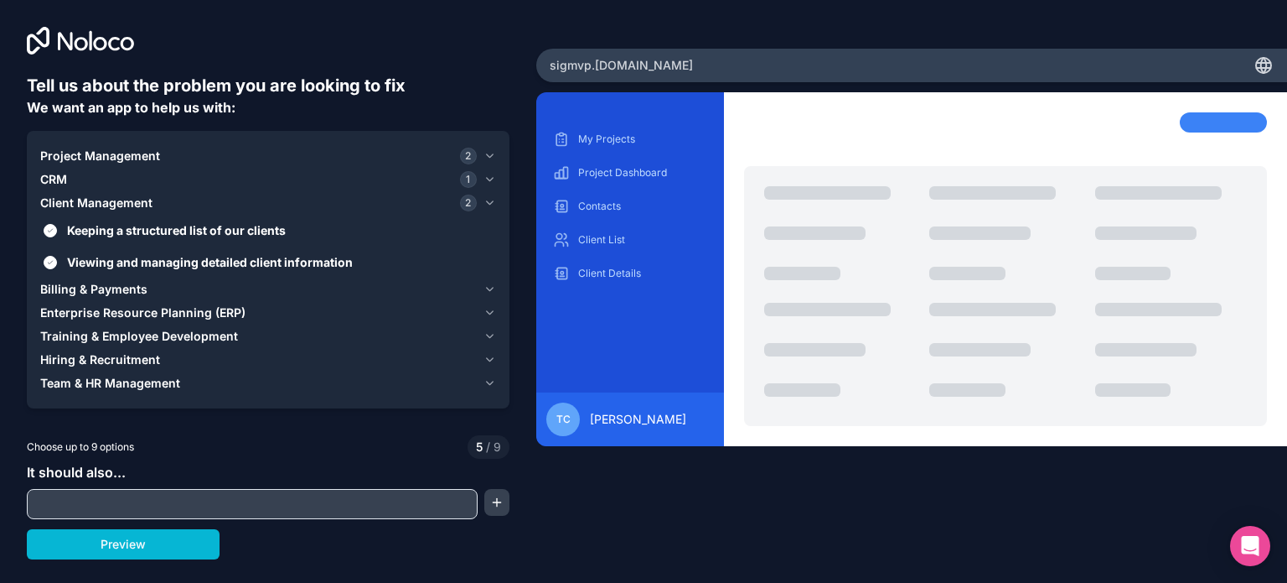
click at [489, 203] on icon "button" at bounding box center [490, 202] width 13 height 13
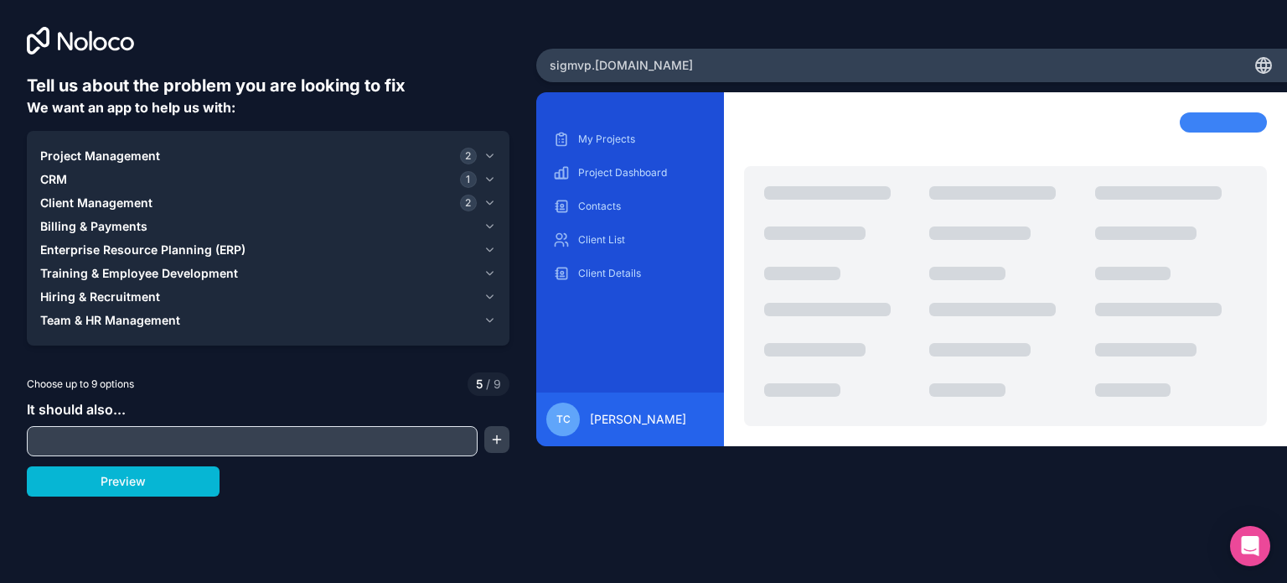
click at [489, 142] on div "Project Management 2 CRM 1 Client Management 2 Billing & Payments Enterprise Re…" at bounding box center [268, 238] width 483 height 215
click at [489, 145] on button "Project Management 2" at bounding box center [268, 155] width 456 height 23
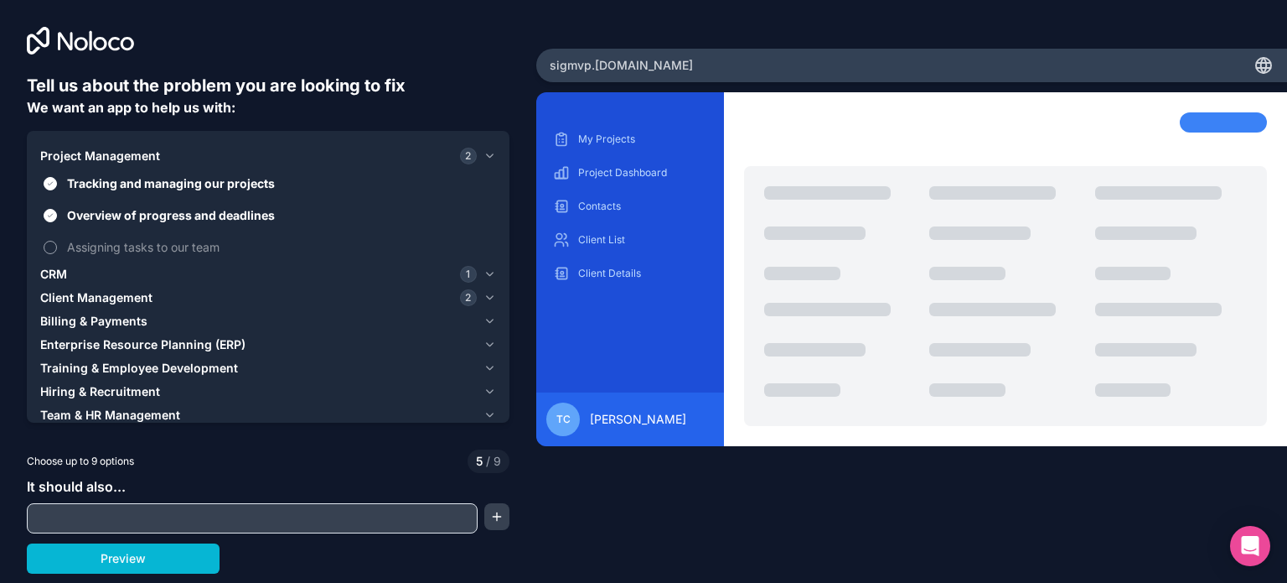
click at [153, 243] on span "Assigning tasks to our team" at bounding box center [280, 247] width 426 height 18
click at [57, 243] on button "Assigning tasks to our team" at bounding box center [50, 247] width 13 height 13
click at [482, 154] on button "Project Management 3" at bounding box center [268, 155] width 456 height 23
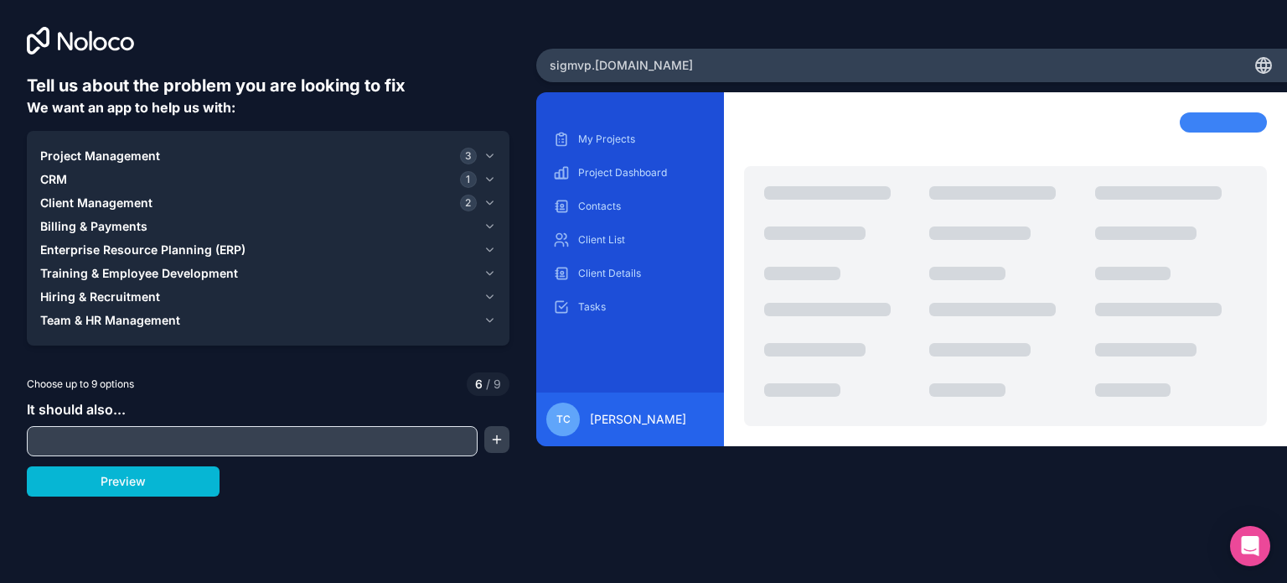
click at [489, 273] on icon "button" at bounding box center [490, 273] width 7 height 3
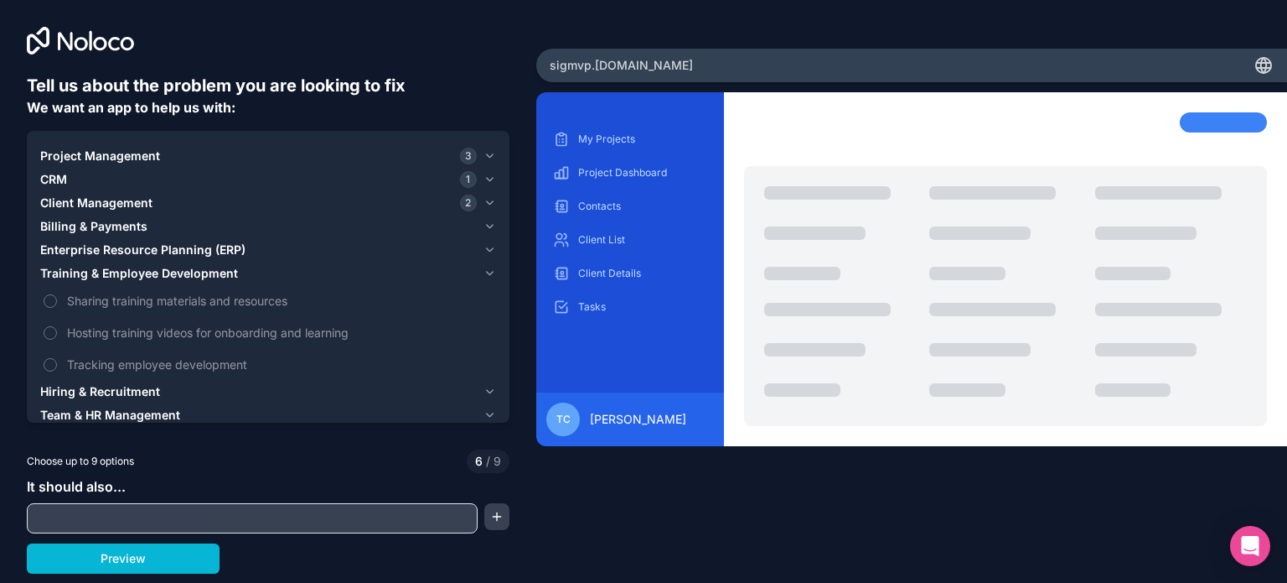
click at [490, 265] on button "Training & Employee Development" at bounding box center [268, 273] width 456 height 23
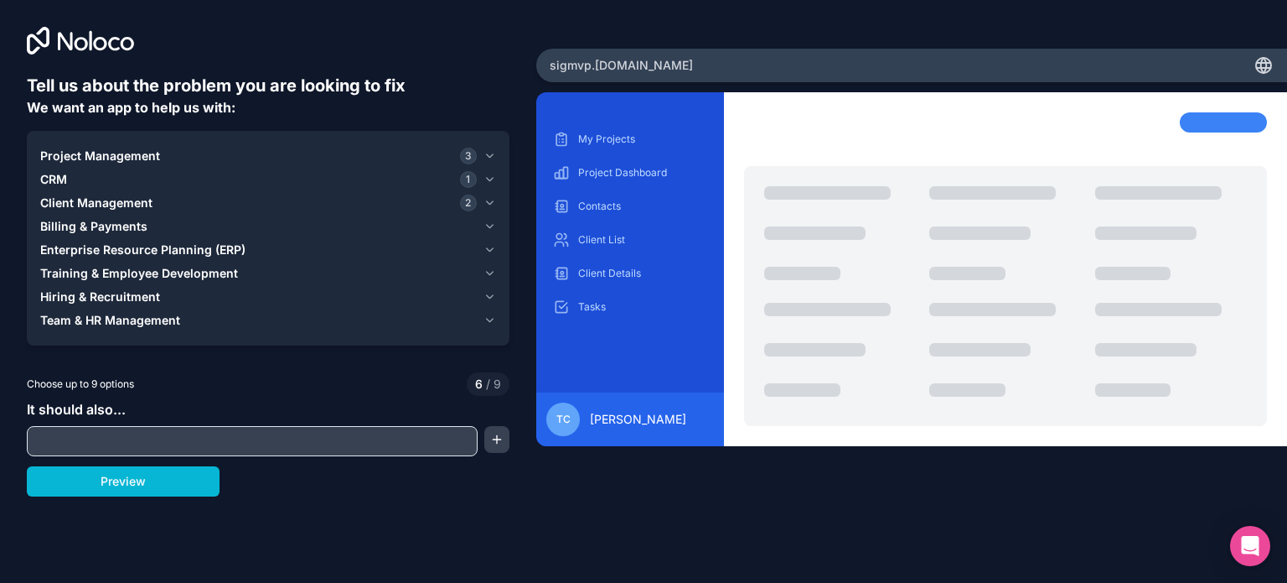
click at [489, 298] on icon "button" at bounding box center [490, 296] width 7 height 3
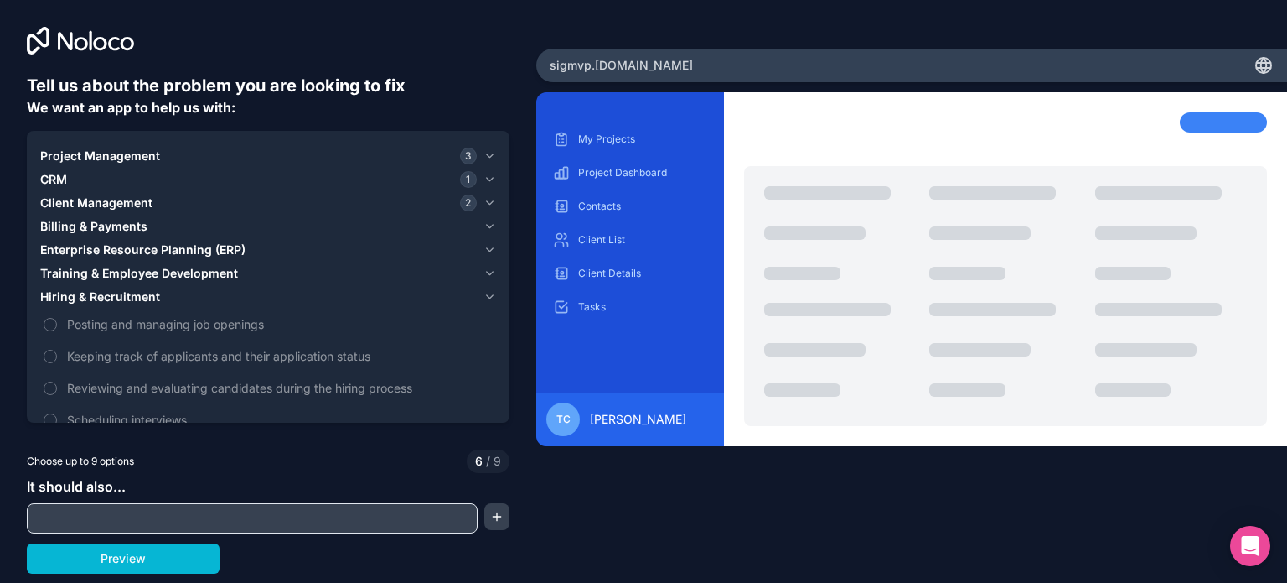
click at [494, 290] on icon "button" at bounding box center [490, 296] width 13 height 13
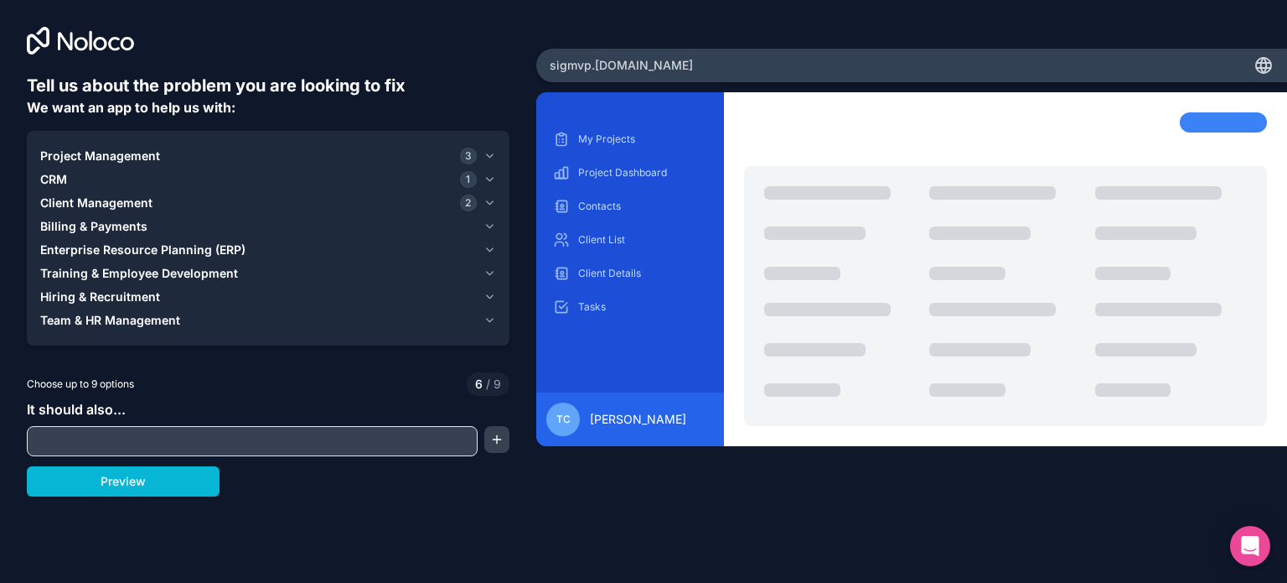
click at [490, 184] on icon "button" at bounding box center [490, 179] width 13 height 13
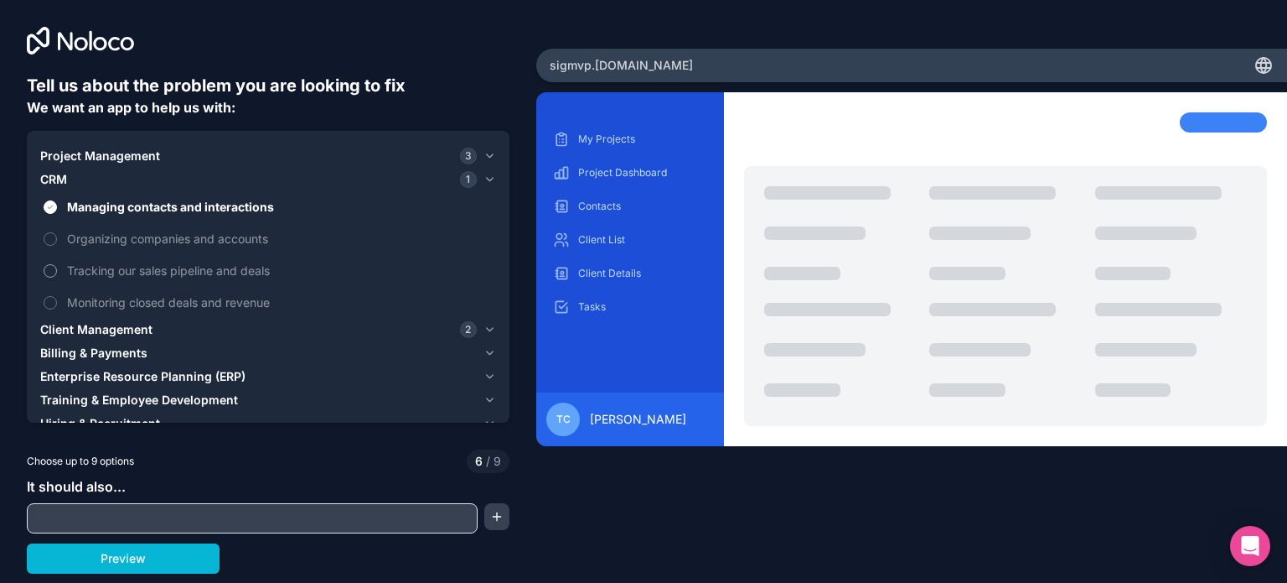
click at [262, 262] on span "Tracking our sales pipeline and deals" at bounding box center [280, 271] width 426 height 18
click at [57, 264] on button "Tracking our sales pipeline and deals" at bounding box center [50, 270] width 13 height 13
click at [254, 304] on span "Monitoring closed deals and revenue" at bounding box center [280, 302] width 426 height 18
click at [57, 304] on button "Monitoring closed deals and revenue" at bounding box center [50, 302] width 13 height 13
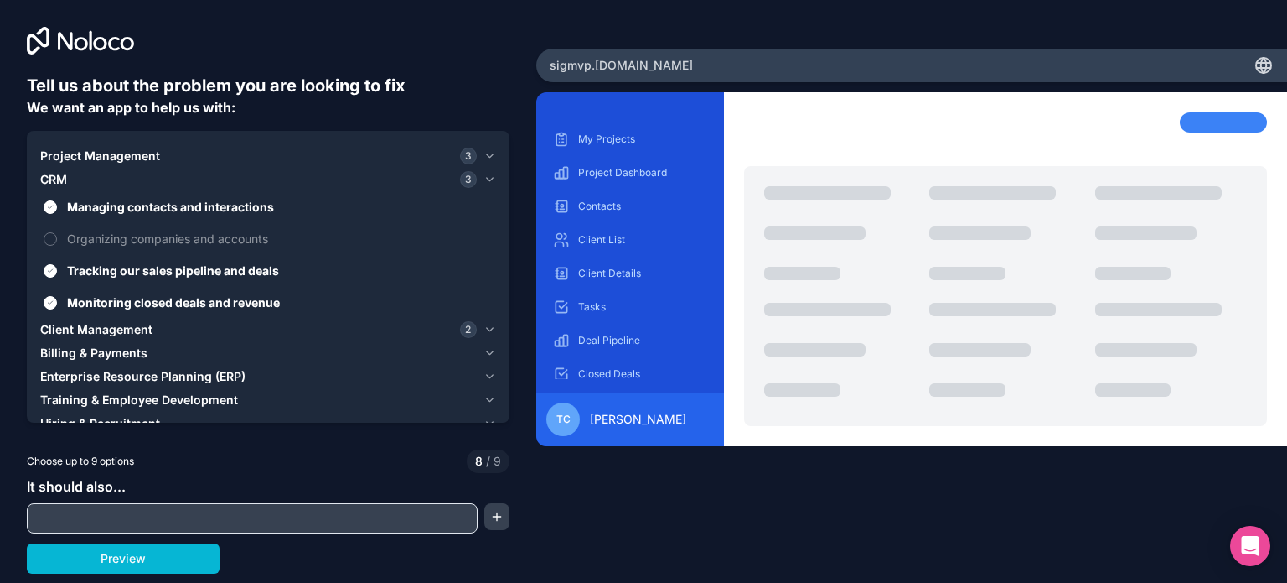
click at [491, 180] on icon "button" at bounding box center [490, 179] width 13 height 13
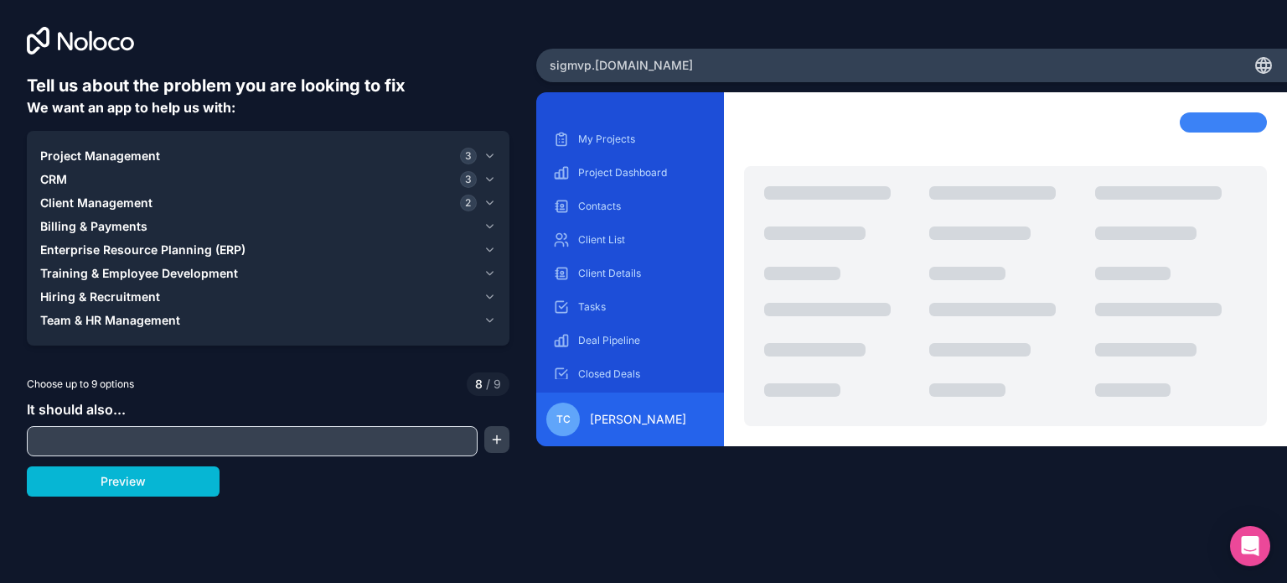
click at [491, 299] on icon "button" at bounding box center [490, 296] width 13 height 13
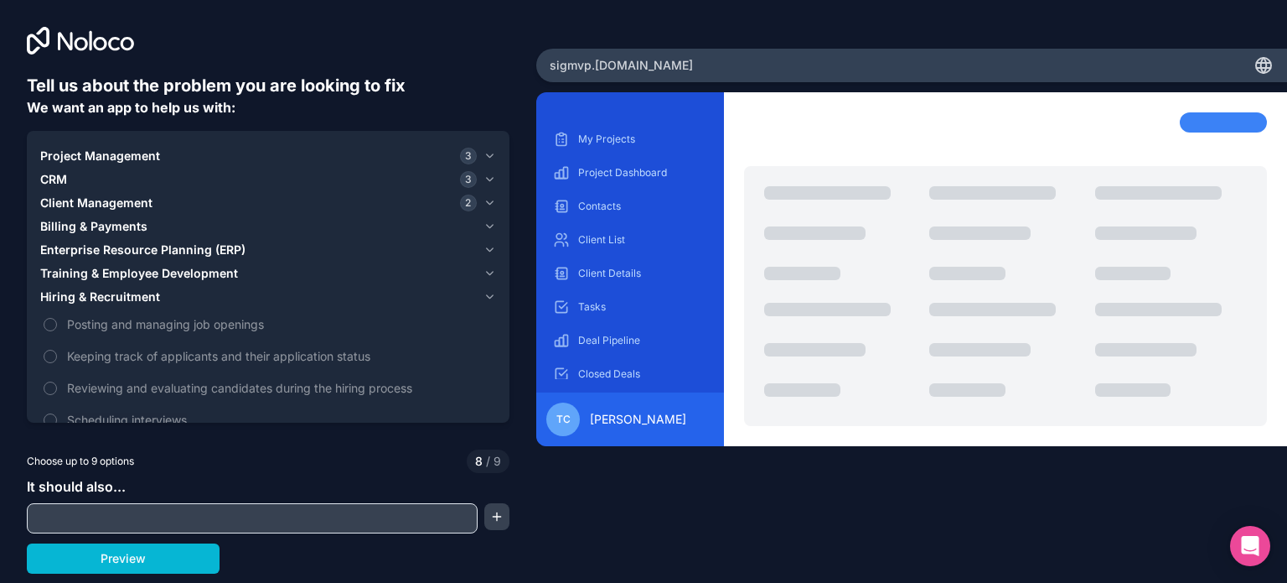
click at [491, 299] on icon "button" at bounding box center [490, 296] width 13 height 13
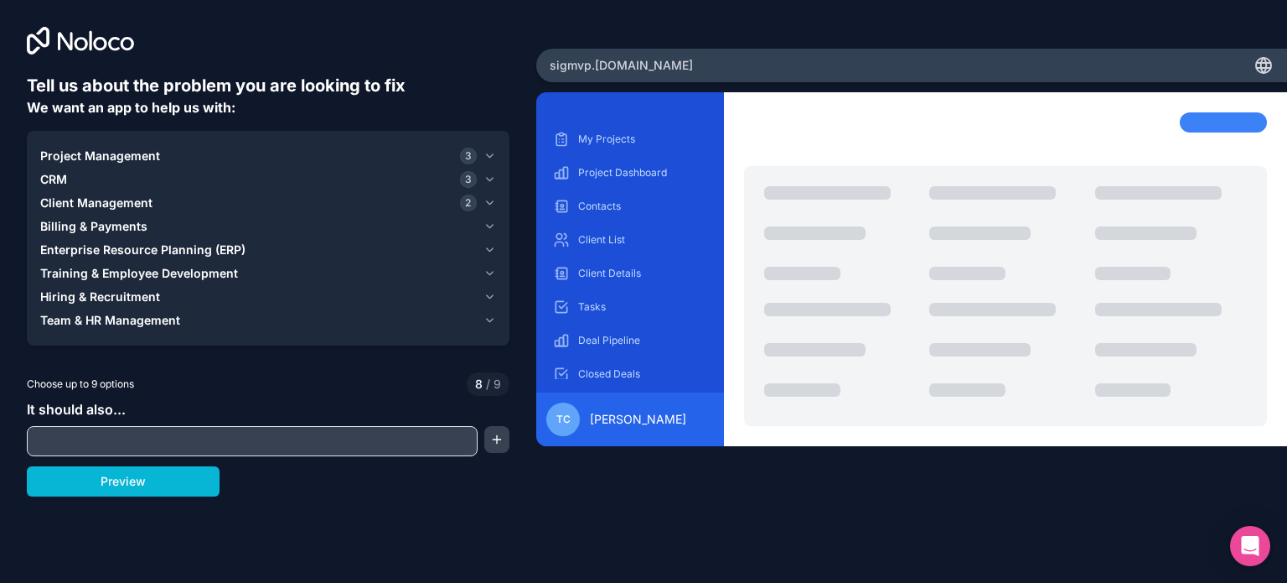
click at [491, 299] on icon "button" at bounding box center [490, 296] width 13 height 13
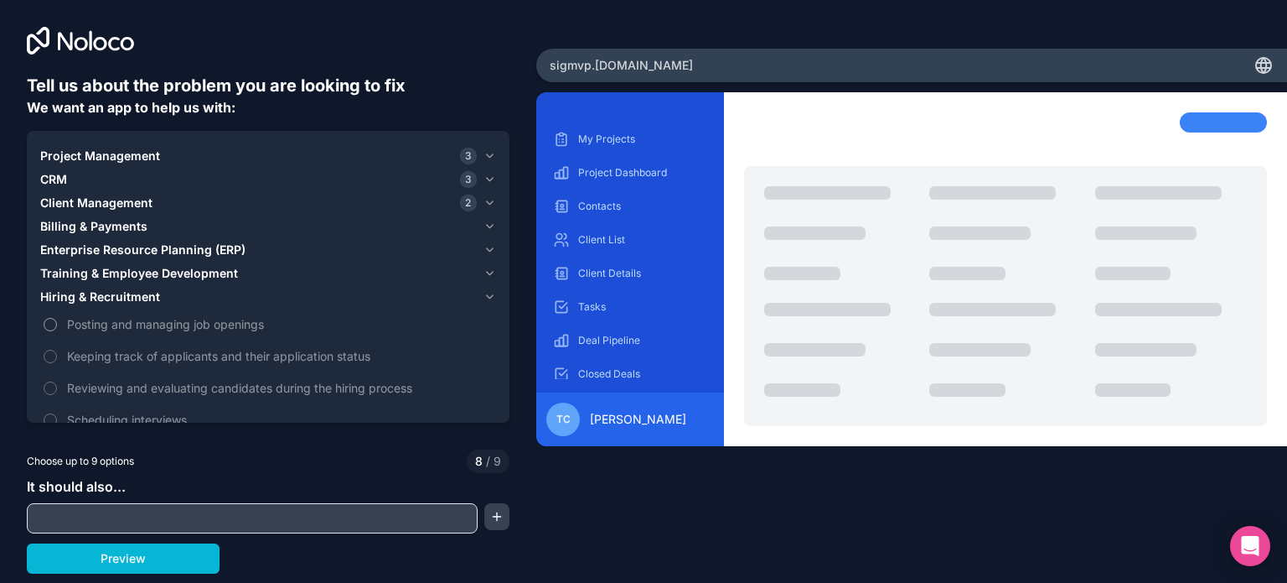
click at [276, 329] on span "Posting and managing job openings" at bounding box center [280, 324] width 426 height 18
click at [57, 329] on button "Posting and managing job openings" at bounding box center [50, 324] width 13 height 13
click at [326, 325] on span "Posting and managing job openings" at bounding box center [280, 324] width 426 height 18
click at [57, 325] on button "Posting and managing job openings" at bounding box center [50, 324] width 13 height 13
click at [212, 328] on span "Posting and managing job openings" at bounding box center [280, 324] width 426 height 18
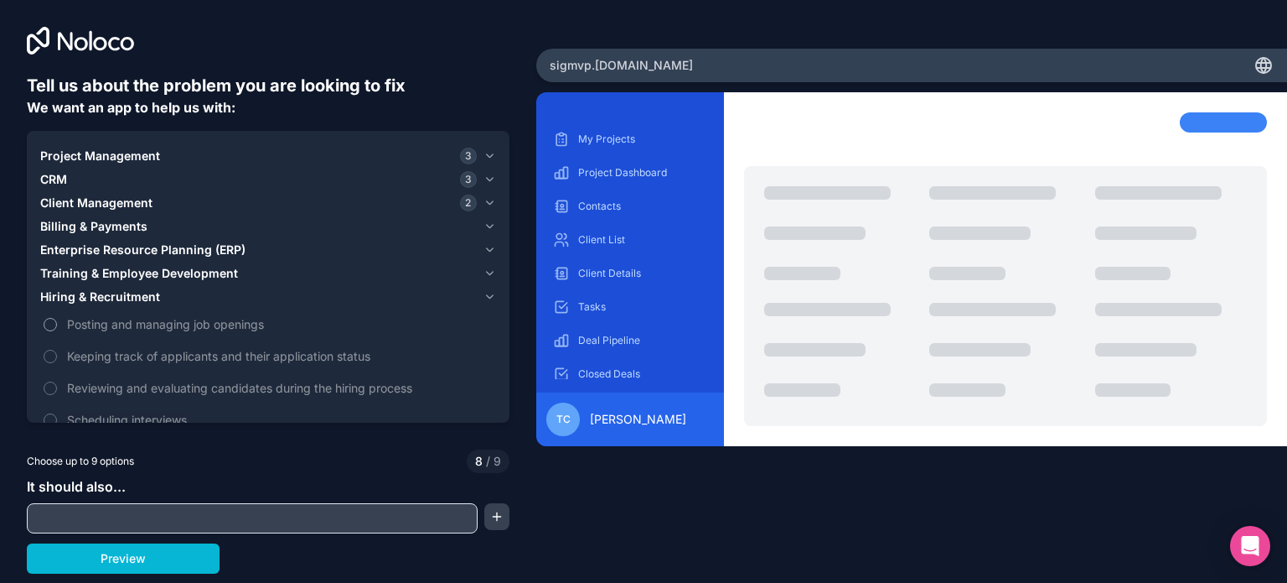
click at [57, 328] on button "Posting and managing job openings" at bounding box center [50, 324] width 13 height 13
click at [273, 317] on span "Posting and managing job openings" at bounding box center [280, 324] width 426 height 18
click at [57, 318] on button "Posting and managing job openings" at bounding box center [50, 324] width 13 height 13
click at [490, 303] on icon "button" at bounding box center [490, 296] width 13 height 13
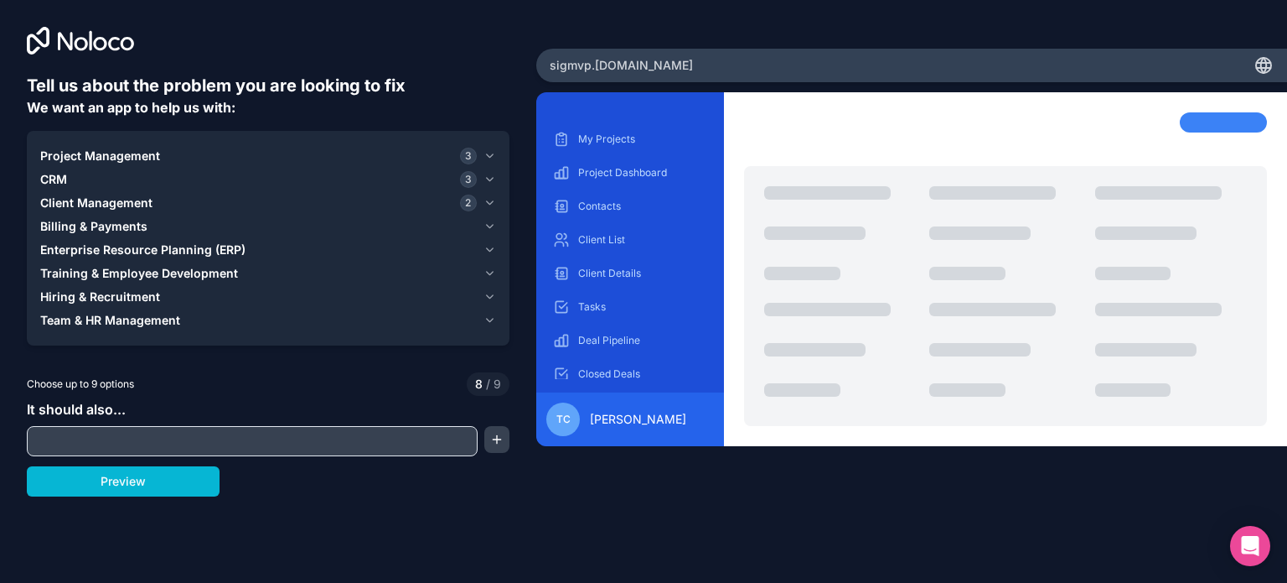
click at [488, 321] on icon "button" at bounding box center [490, 319] width 13 height 13
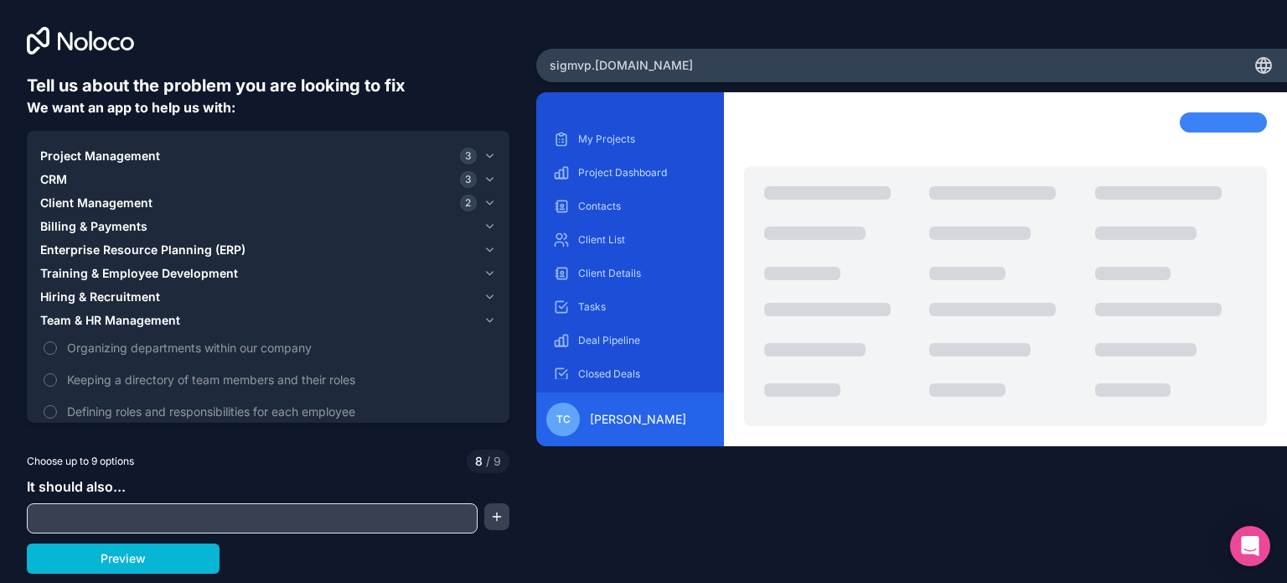
click at [489, 324] on icon "button" at bounding box center [490, 319] width 13 height 13
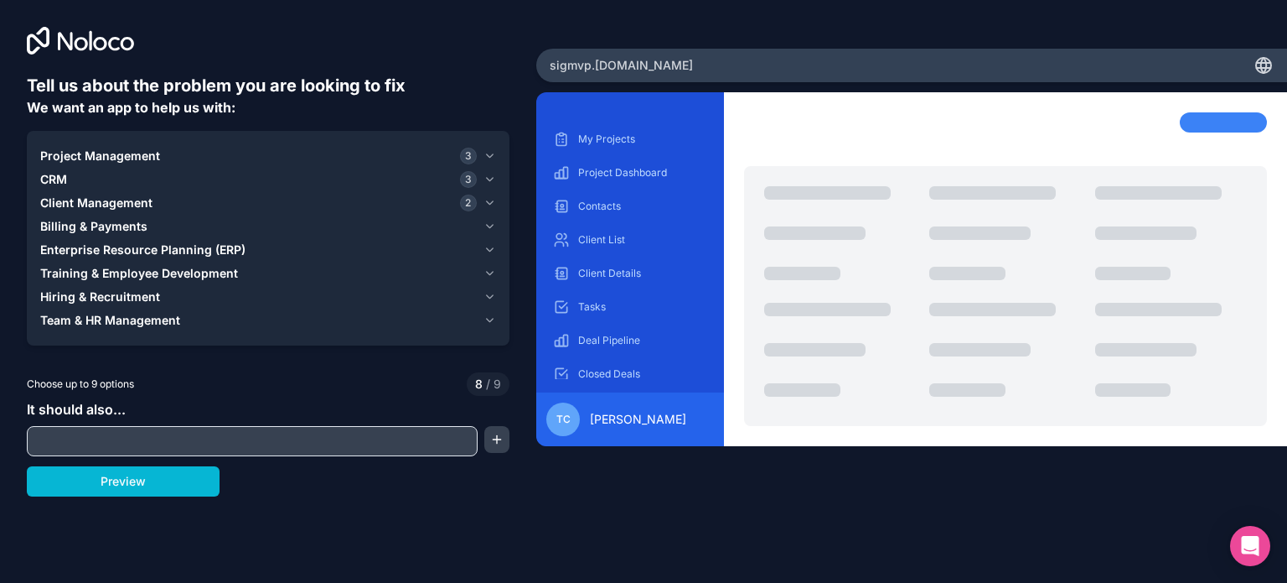
click at [490, 244] on icon "button" at bounding box center [490, 249] width 13 height 13
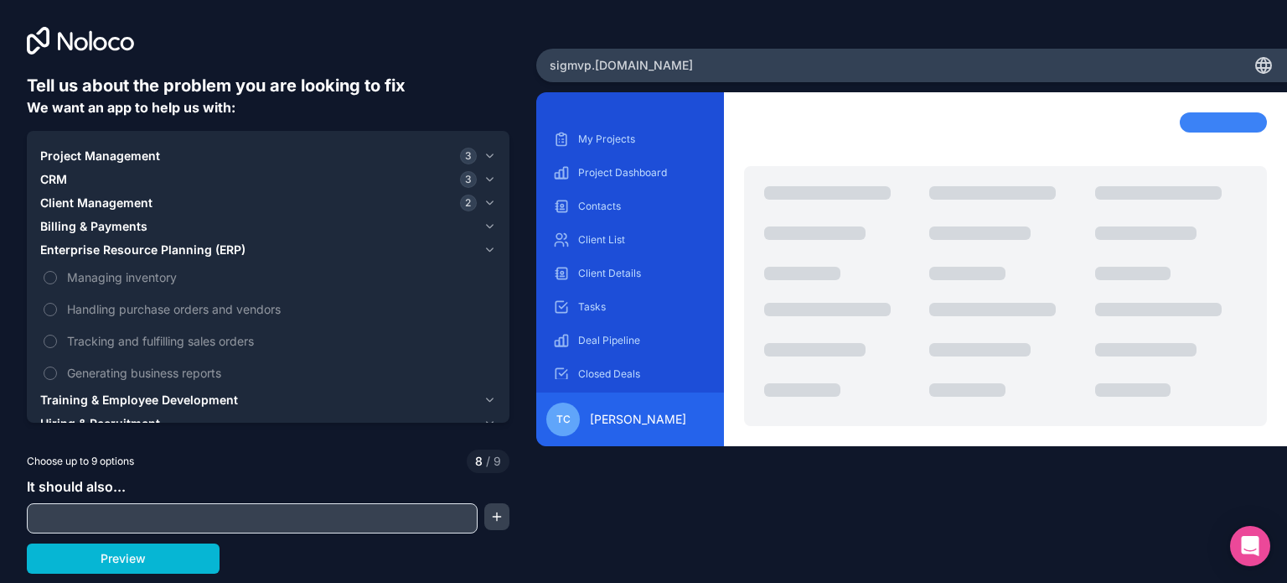
click at [489, 250] on icon "button" at bounding box center [490, 249] width 13 height 13
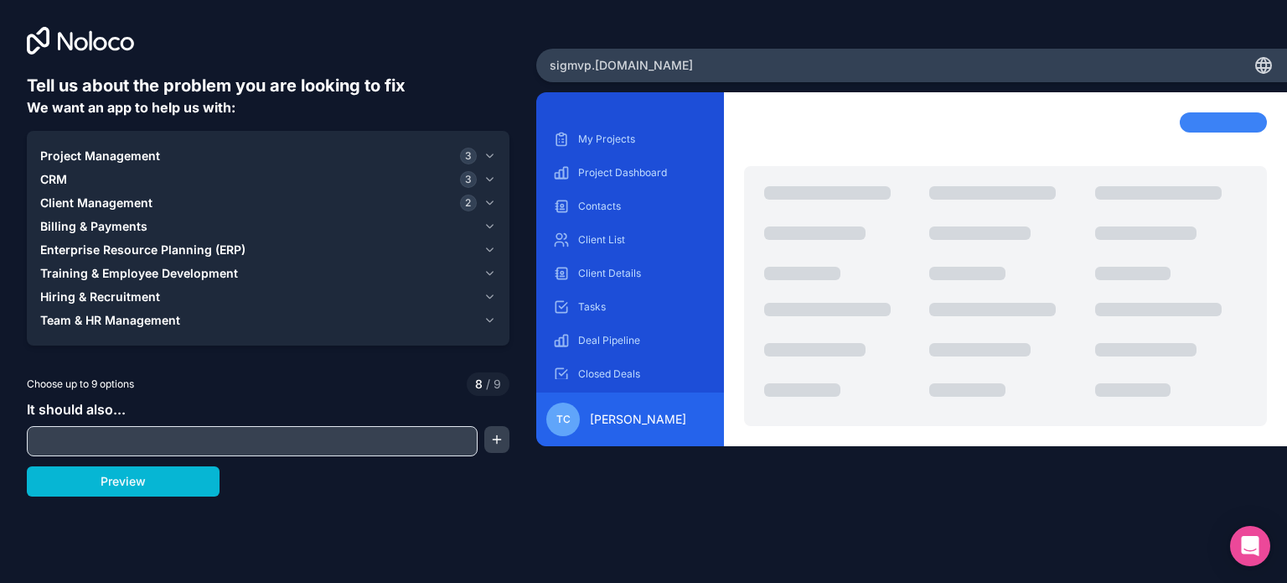
click at [493, 229] on icon "button" at bounding box center [490, 226] width 13 height 13
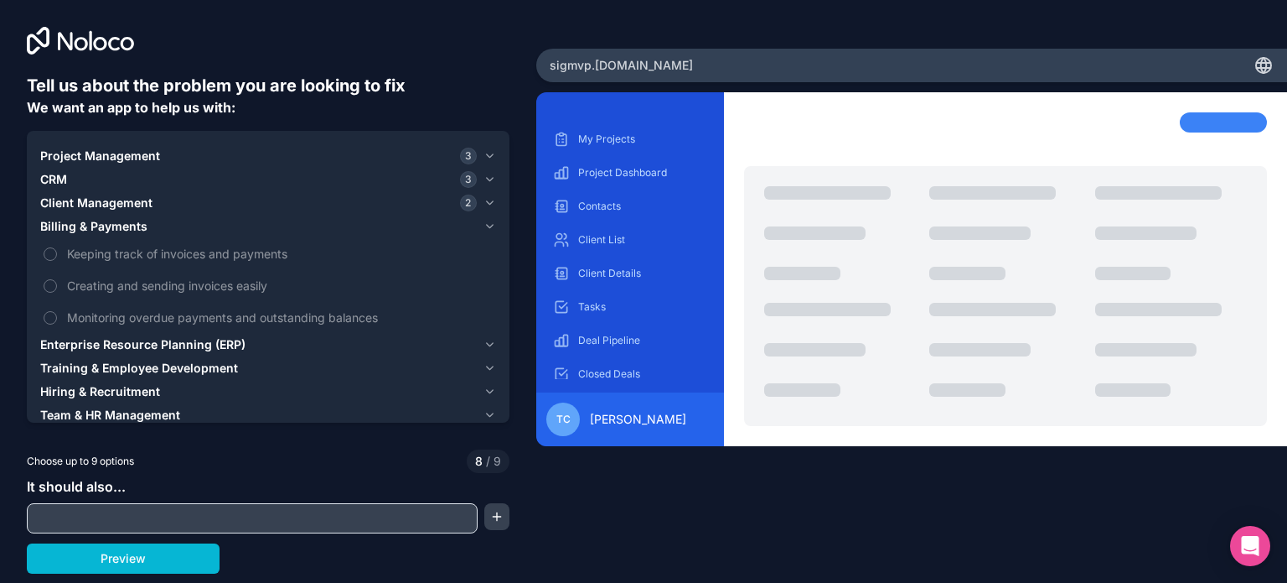
click at [493, 229] on icon "button" at bounding box center [490, 226] width 13 height 13
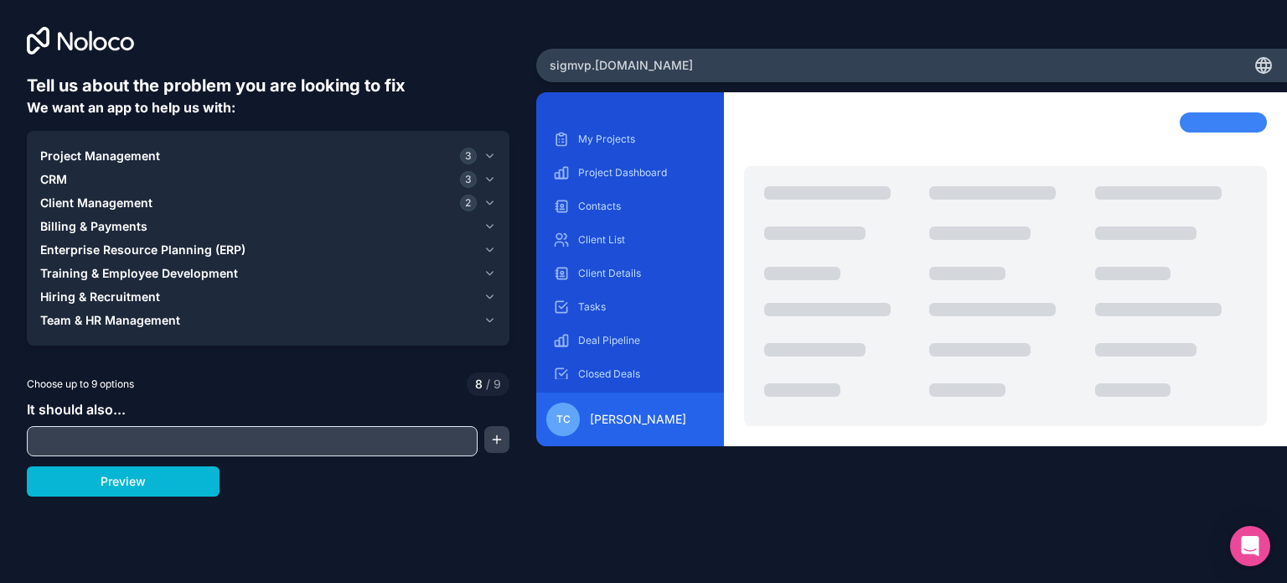
click at [489, 268] on icon "button" at bounding box center [490, 273] width 13 height 13
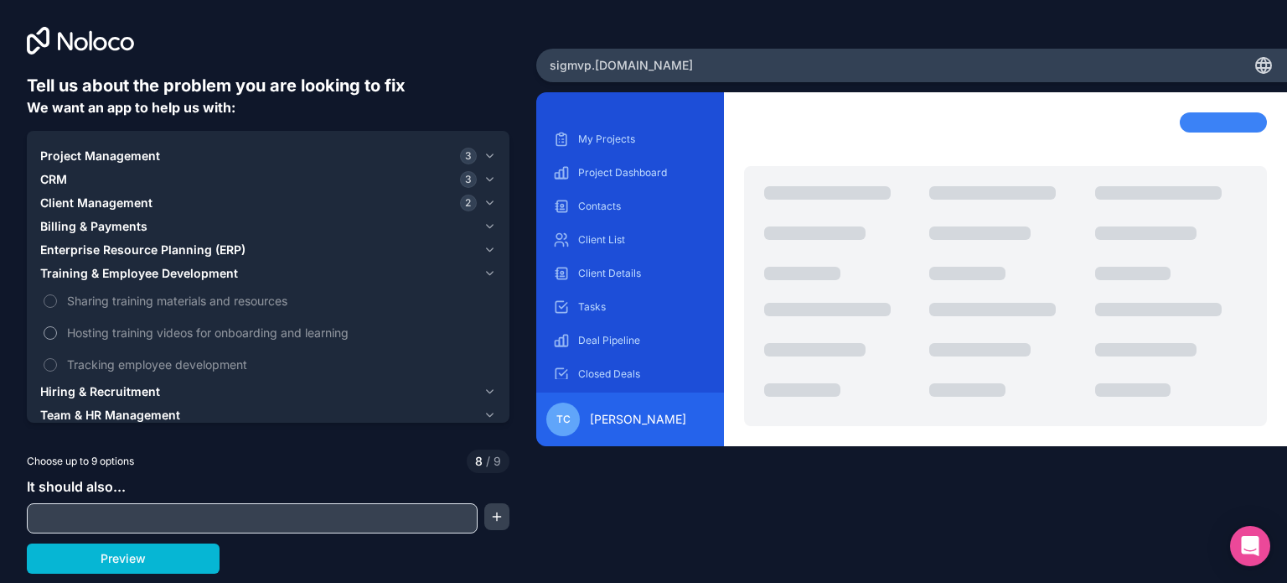
click at [334, 331] on span "Hosting training videos for onboarding and learning" at bounding box center [280, 333] width 426 height 18
click at [57, 331] on button "Hosting training videos for onboarding and learning" at bounding box center [50, 332] width 13 height 13
click at [333, 332] on span "Hosting training videos for onboarding and learning" at bounding box center [280, 333] width 426 height 18
click at [57, 332] on button "Hosting training videos for onboarding and learning" at bounding box center [50, 332] width 13 height 13
click at [241, 368] on span "Tracking employee development" at bounding box center [280, 364] width 426 height 18
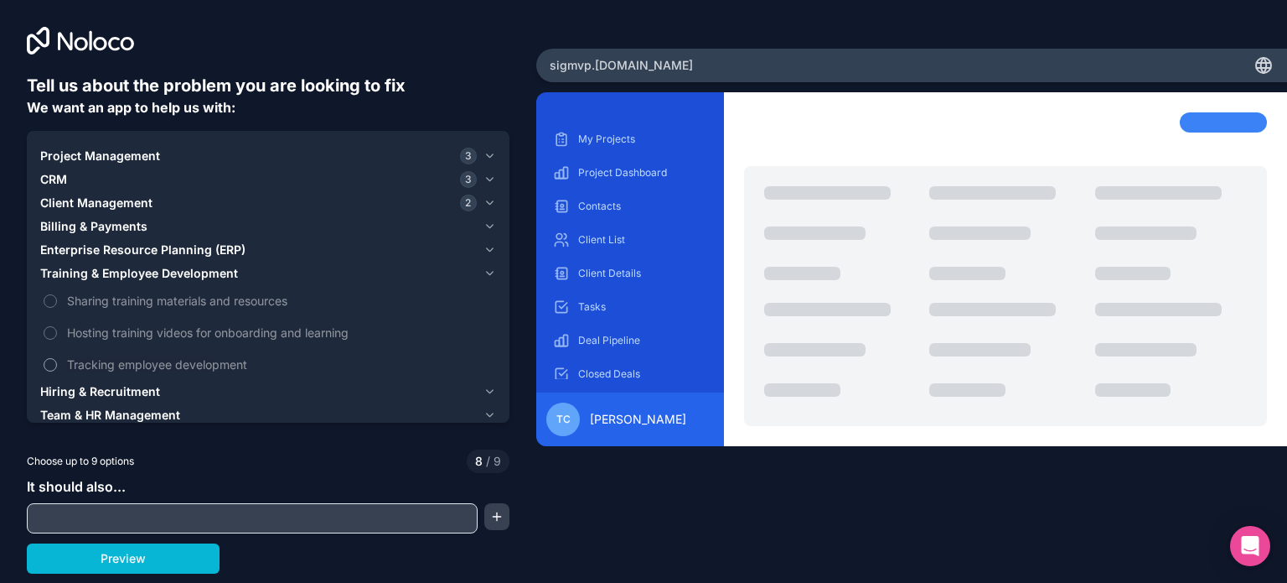
click at [57, 368] on button "Tracking employee development" at bounding box center [50, 364] width 13 height 13
click at [487, 272] on icon "button" at bounding box center [490, 273] width 7 height 3
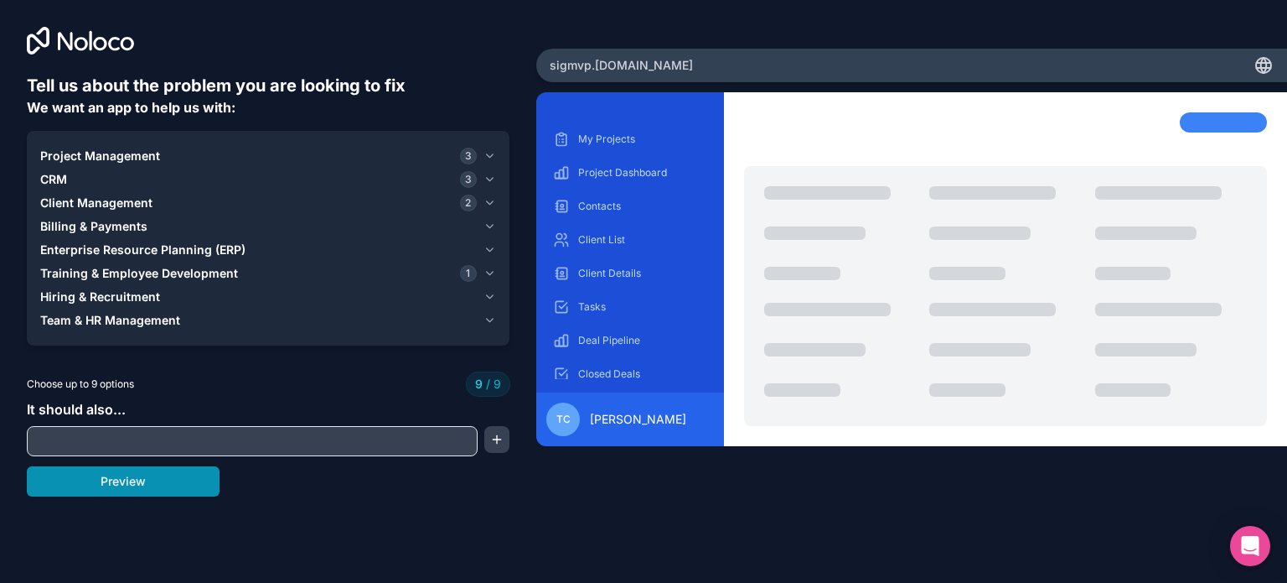
click at [141, 483] on button "Preview" at bounding box center [123, 481] width 193 height 30
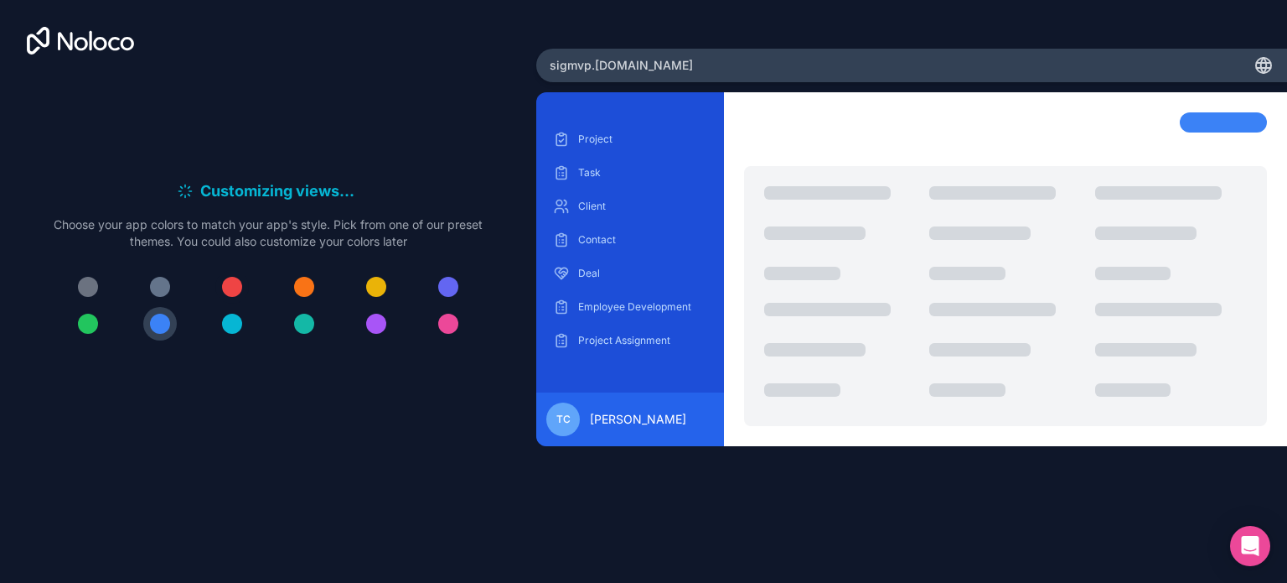
click at [235, 281] on div at bounding box center [232, 287] width 20 height 20
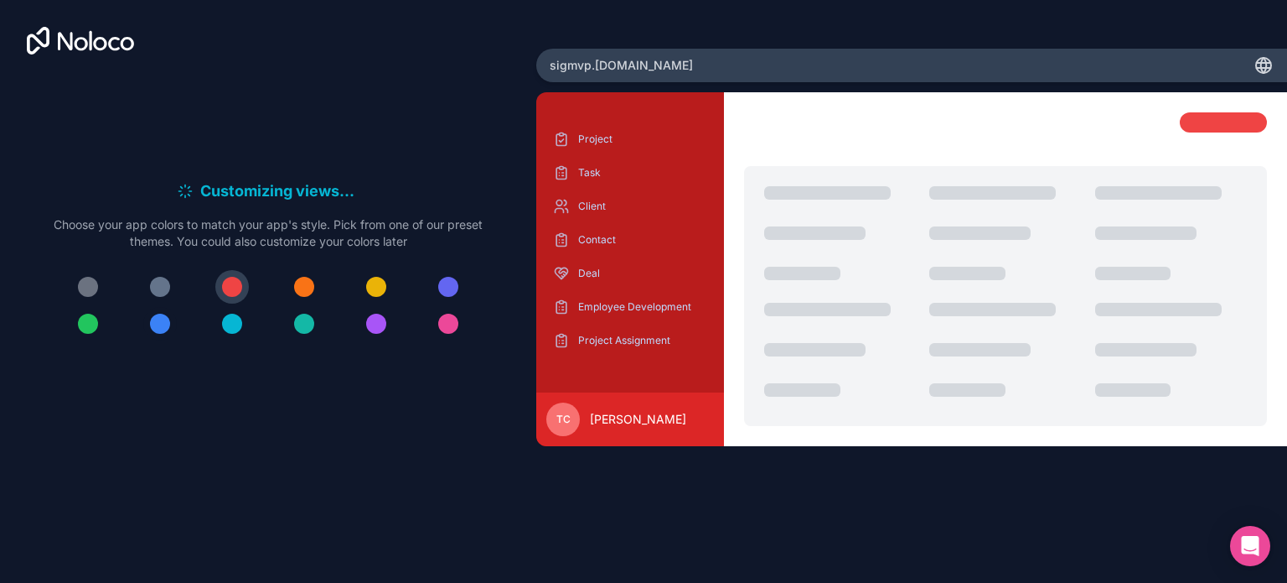
drag, startPoint x: 163, startPoint y: 324, endPoint x: 176, endPoint y: 322, distance: 13.6
click at [163, 324] on div at bounding box center [160, 323] width 20 height 20
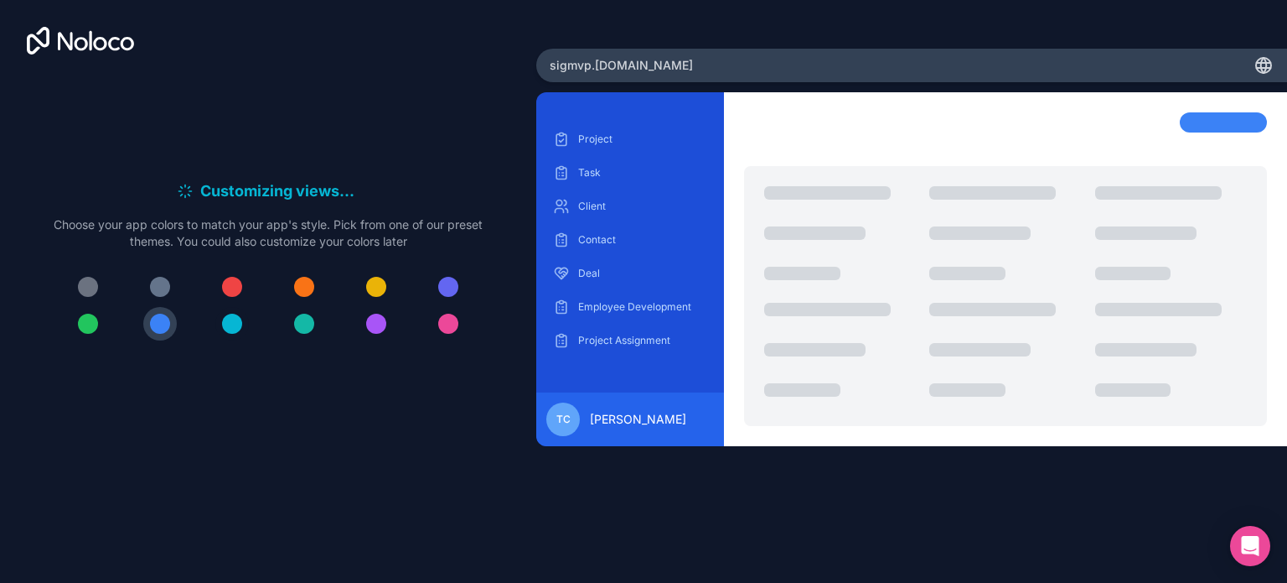
click at [236, 325] on div at bounding box center [232, 323] width 20 height 20
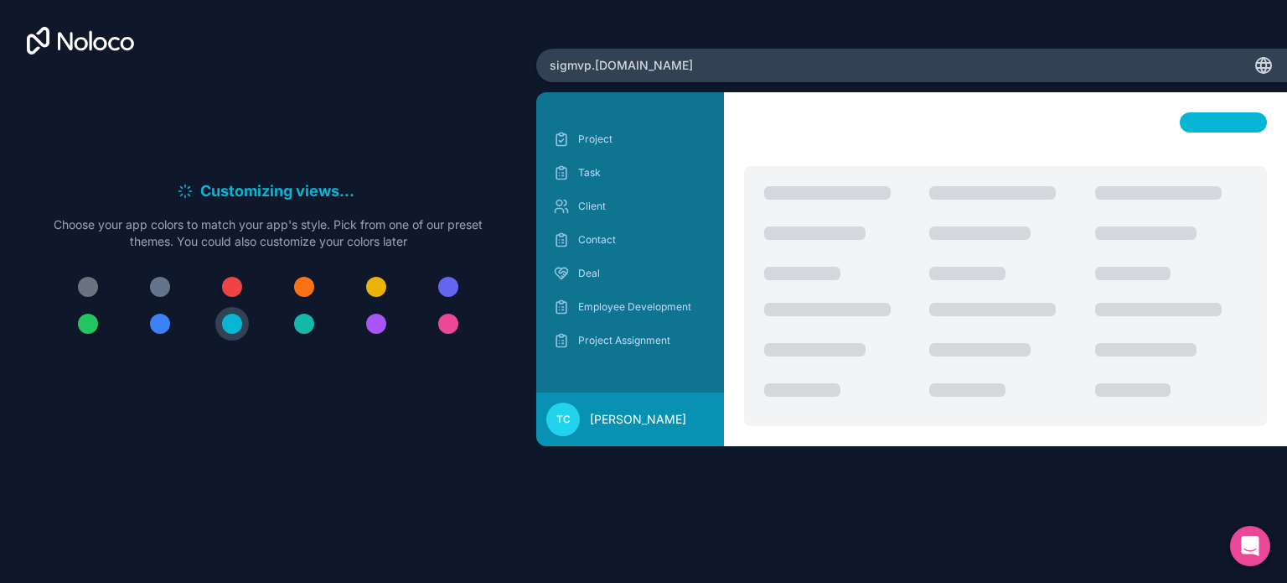
click at [156, 332] on div at bounding box center [160, 323] width 20 height 20
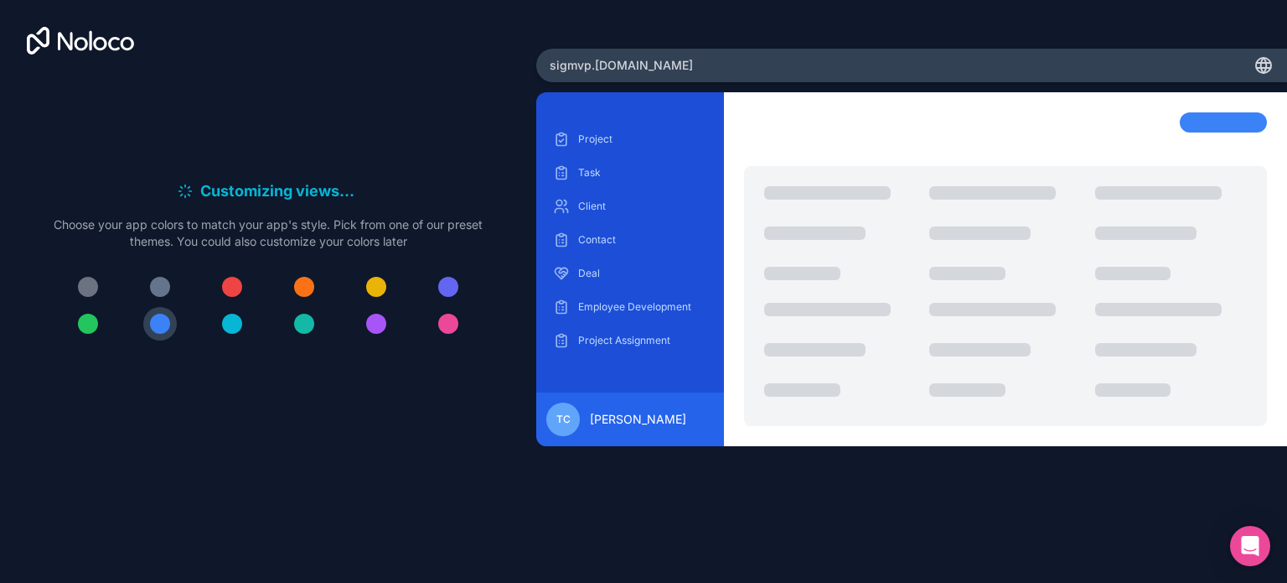
click at [355, 177] on div "Customizing views . . . Meanwhile, let's personalize it! Choose your app colors…" at bounding box center [268, 266] width 483 height 385
click at [376, 177] on div "Customizing views . . . Meanwhile, let's personalize it! Choose your app colors…" at bounding box center [268, 266] width 483 height 385
click at [1216, 117] on div at bounding box center [1223, 122] width 87 height 20
click at [402, 225] on p "Choose your app colors to match your app's style. Pick from one of our preset t…" at bounding box center [268, 233] width 429 height 34
click at [432, 220] on p "Choose your app colors to match your app's style. Pick from one of our preset t…" at bounding box center [268, 233] width 429 height 34
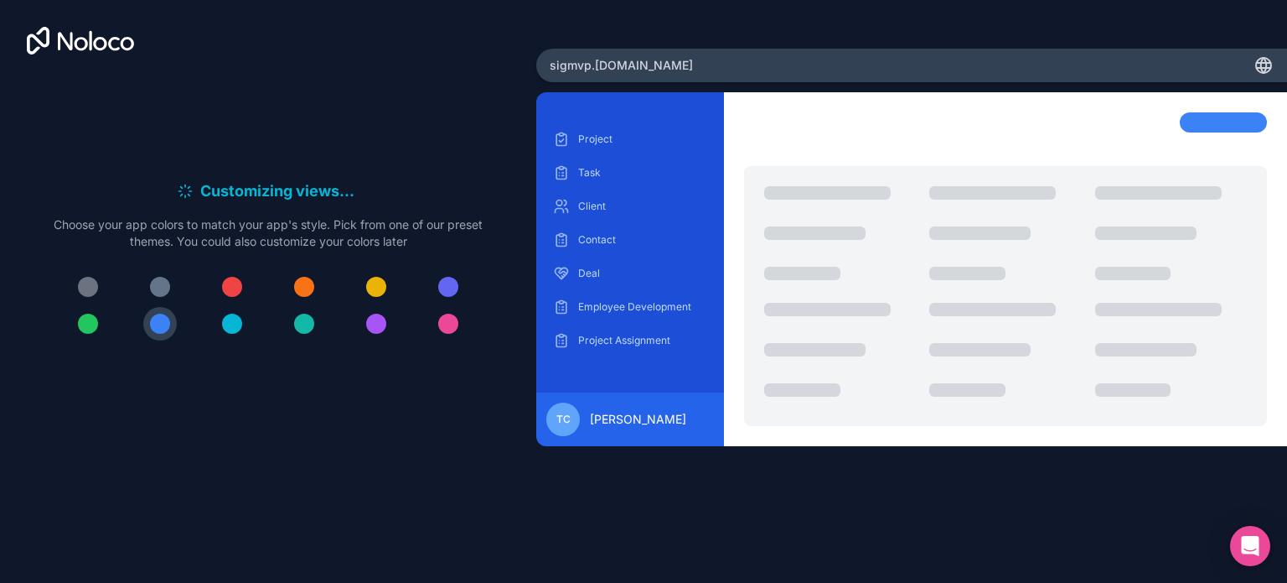
click at [600, 415] on span "[PERSON_NAME]" at bounding box center [638, 419] width 96 height 17
click at [400, 216] on p "Choose your app colors to match your app's style. Pick from one of our preset t…" at bounding box center [268, 233] width 429 height 34
click at [444, 261] on div "Customizing views . . . Meanwhile, let's personalize it! Choose your app colors…" at bounding box center [268, 266] width 429 height 174
click at [446, 274] on button at bounding box center [449, 287] width 34 height 34
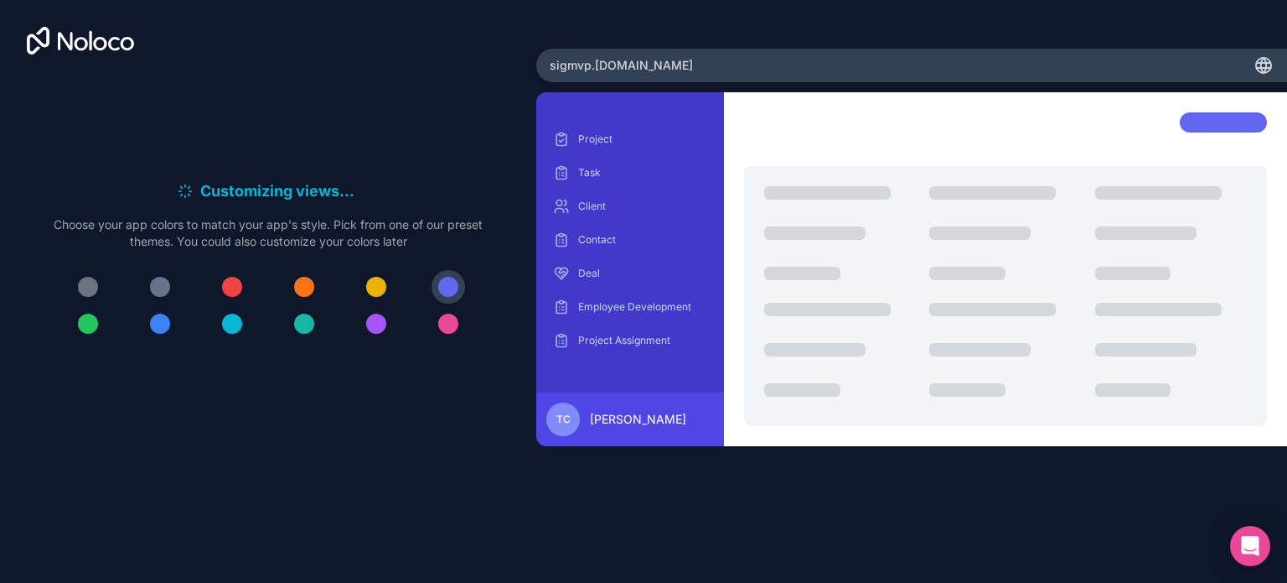
click at [452, 341] on div "Customizing views . . . Meanwhile, let's personalize it! Choose your app colors…" at bounding box center [268, 266] width 429 height 174
click at [445, 316] on div at bounding box center [448, 323] width 20 height 20
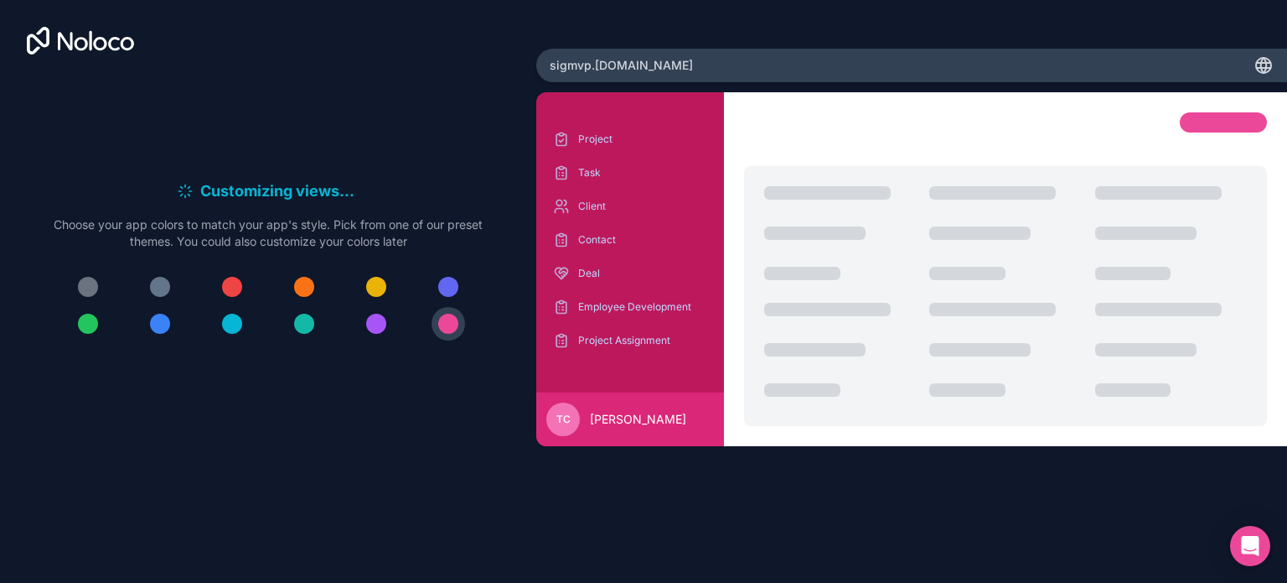
click at [376, 283] on div at bounding box center [376, 287] width 20 height 20
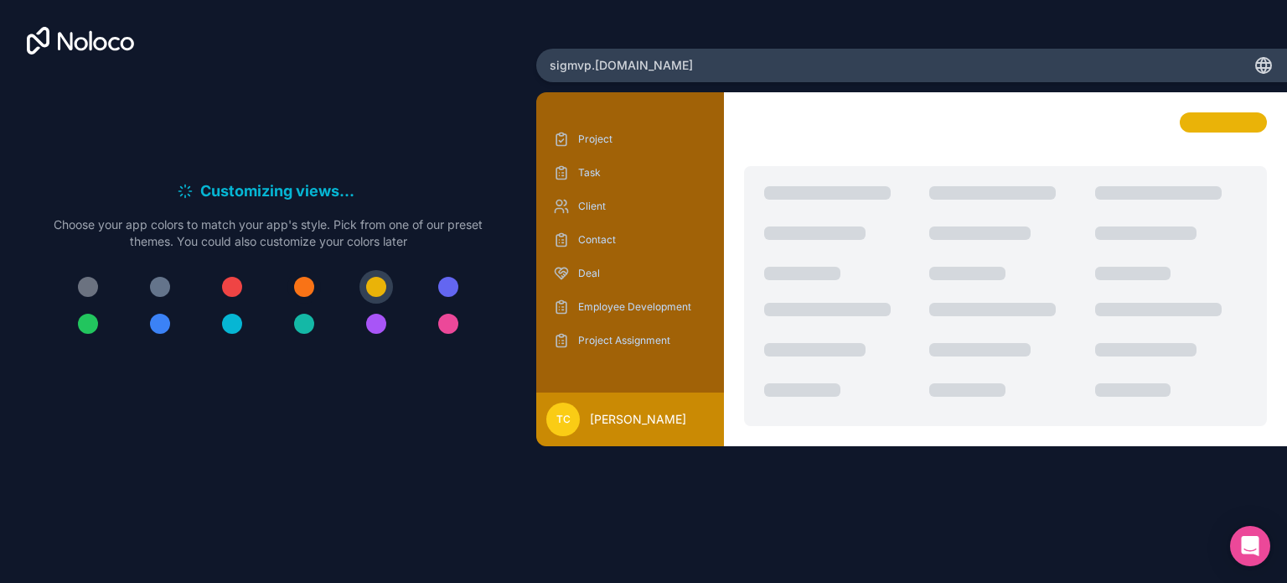
click at [299, 290] on div at bounding box center [304, 287] width 20 height 20
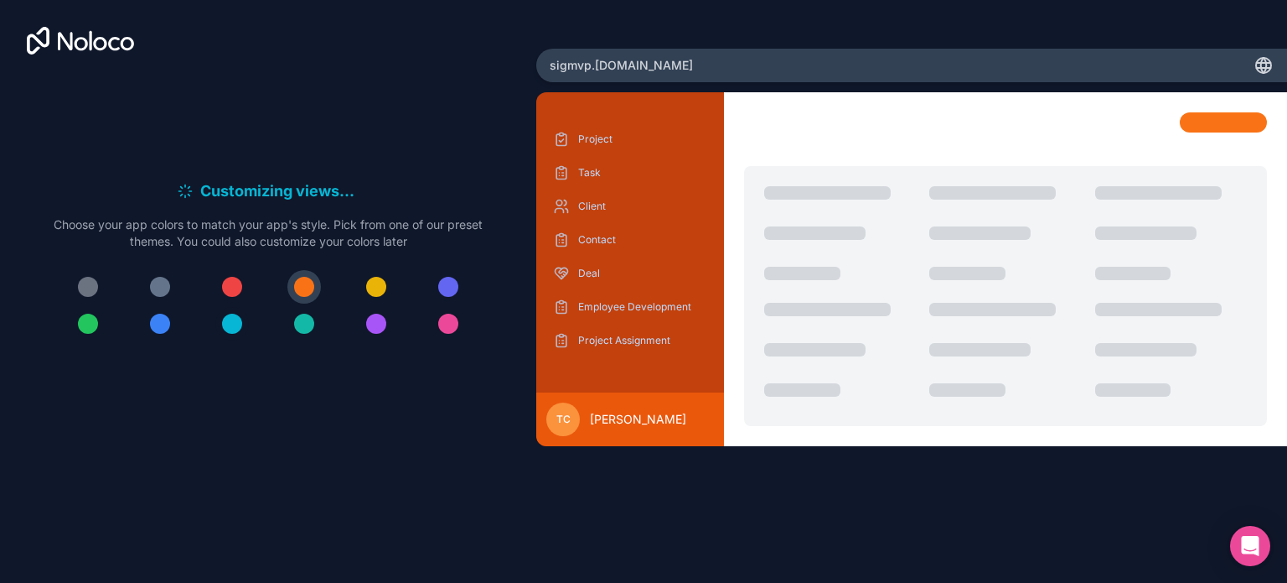
click at [231, 329] on div at bounding box center [232, 323] width 20 height 20
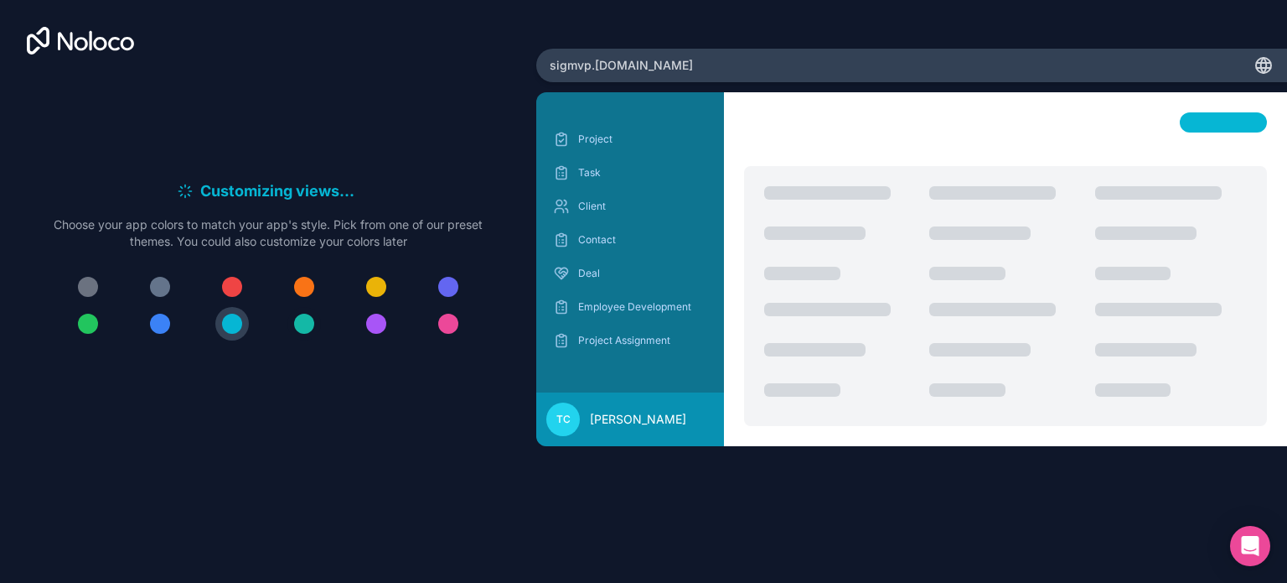
click at [305, 321] on div at bounding box center [304, 323] width 20 height 20
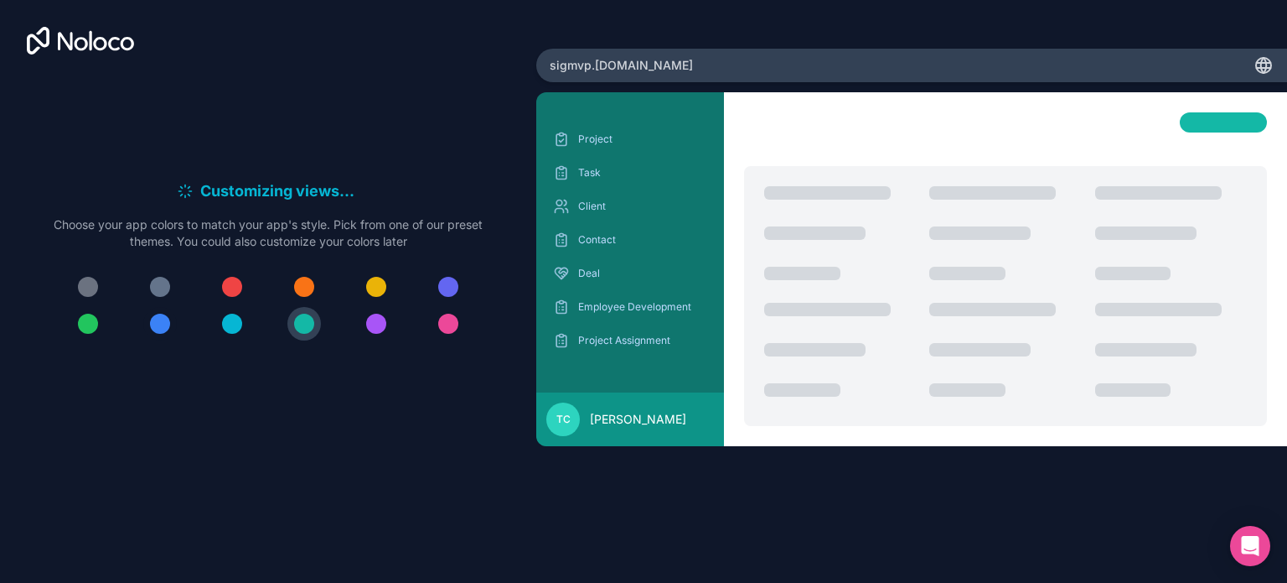
click at [157, 324] on div at bounding box center [160, 323] width 20 height 20
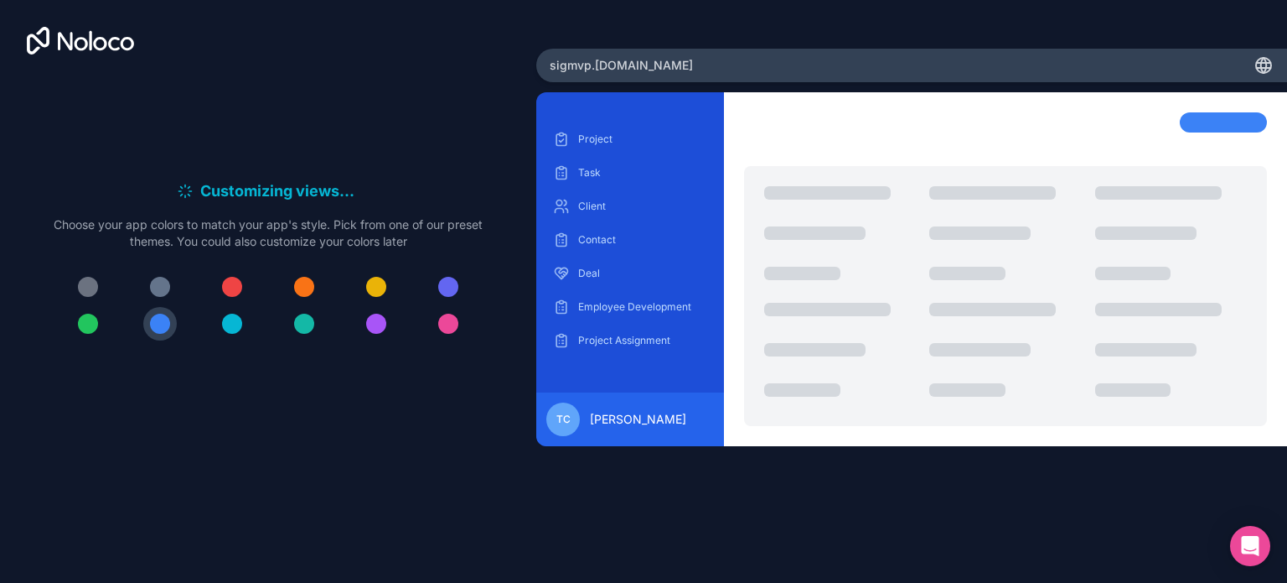
click at [220, 187] on h6 "Customizing views . . ." at bounding box center [279, 190] width 159 height 23
click at [430, 240] on p "Choose your app colors to match your app's style. Pick from one of our preset t…" at bounding box center [268, 233] width 429 height 34
click at [334, 140] on div "Customizing views . . . Meanwhile, let's personalize it! Choose your app colors…" at bounding box center [268, 266] width 483 height 385
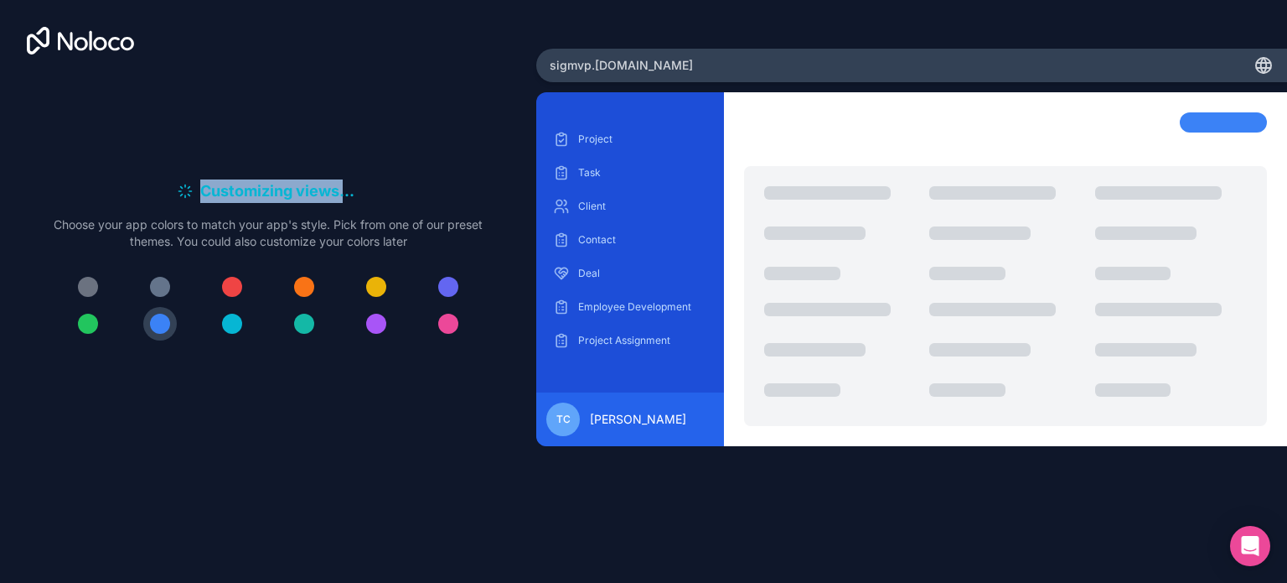
click at [399, 157] on div "Customizing views . . . Meanwhile, let's personalize it! Choose your app colors…" at bounding box center [268, 266] width 483 height 385
click at [80, 36] on icon at bounding box center [80, 41] width 107 height 28
